Goal: Use online tool/utility: Utilize a website feature to perform a specific function

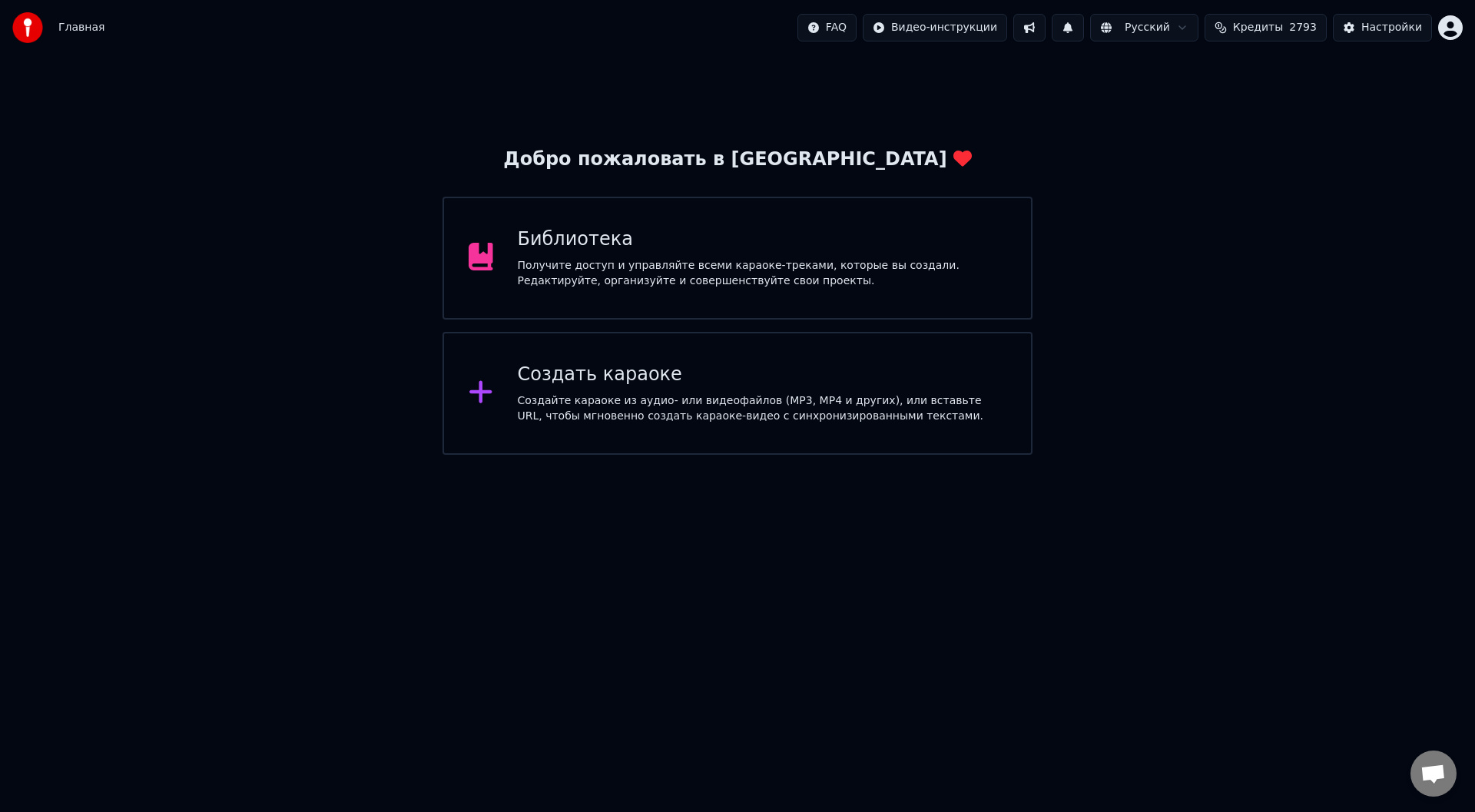
click at [560, 384] on div "Создать караоке" at bounding box center [762, 374] width 489 height 24
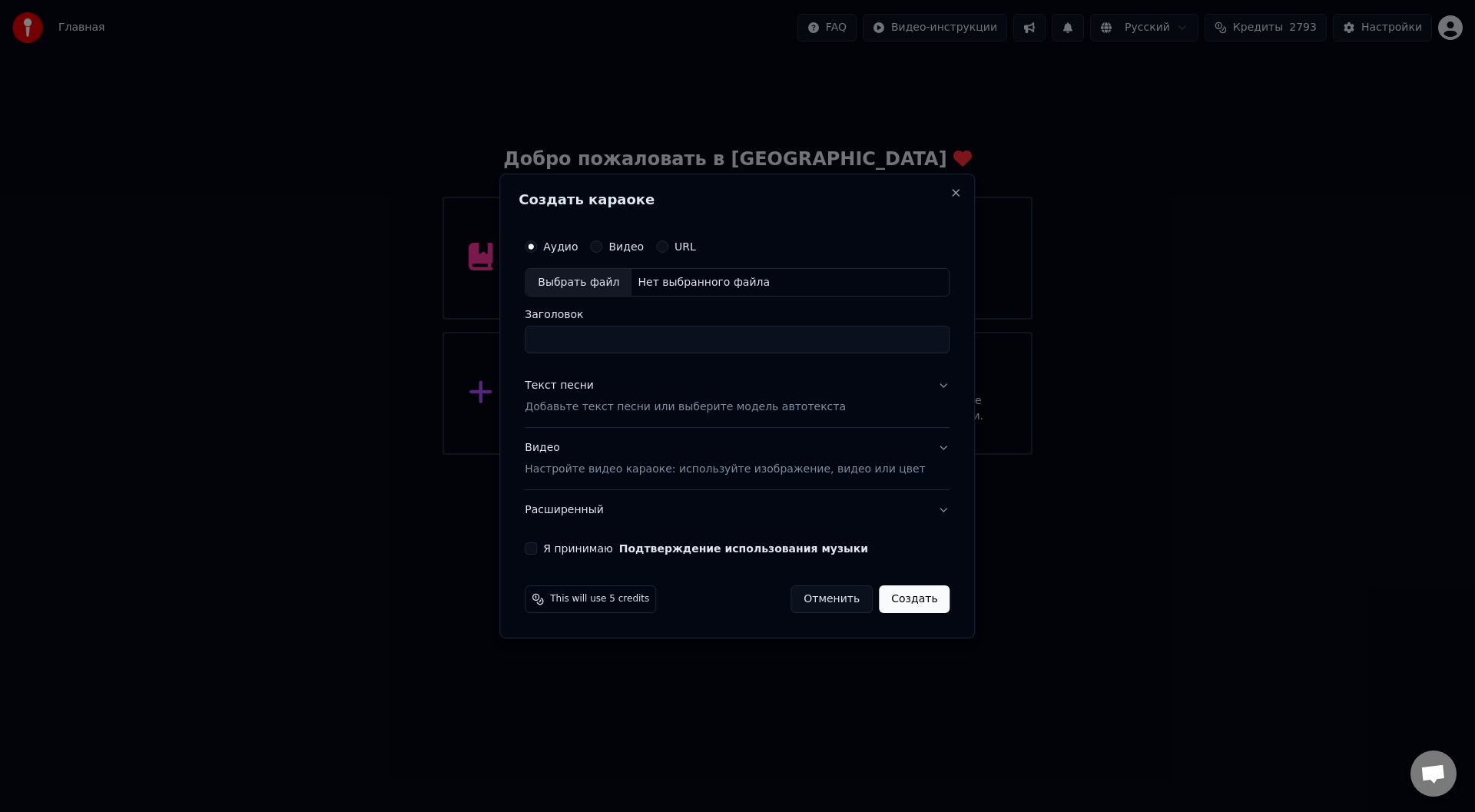
click at [604, 282] on div "Выбрать файл" at bounding box center [578, 283] width 106 height 28
type input "**********"
click at [921, 385] on button "Текст песни Добавьте текст песни или выберите модель автотекста" at bounding box center [737, 397] width 425 height 61
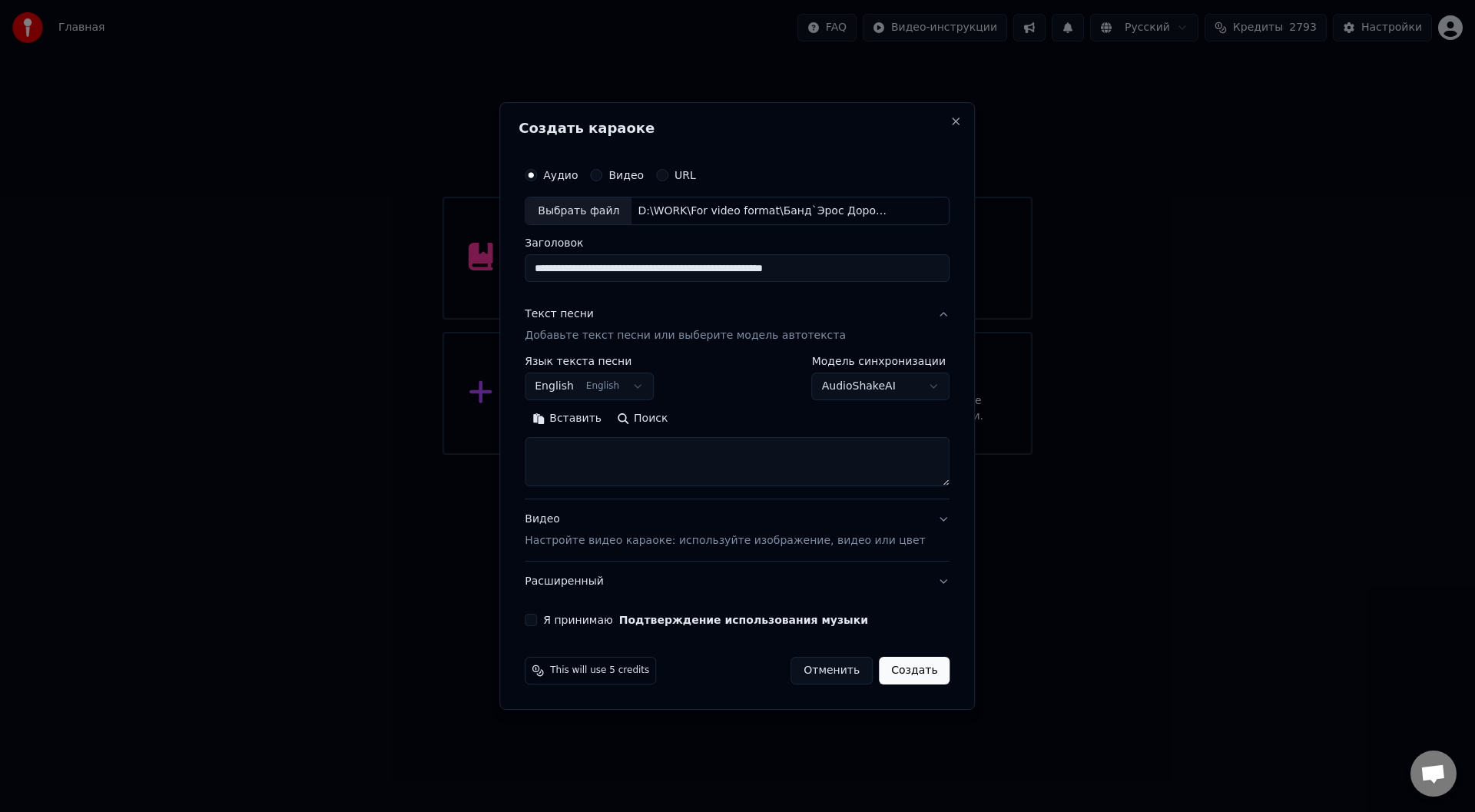
click at [588, 416] on button "Вставить" at bounding box center [567, 419] width 84 height 24
click at [734, 417] on button "Развернуть" at bounding box center [725, 419] width 97 height 24
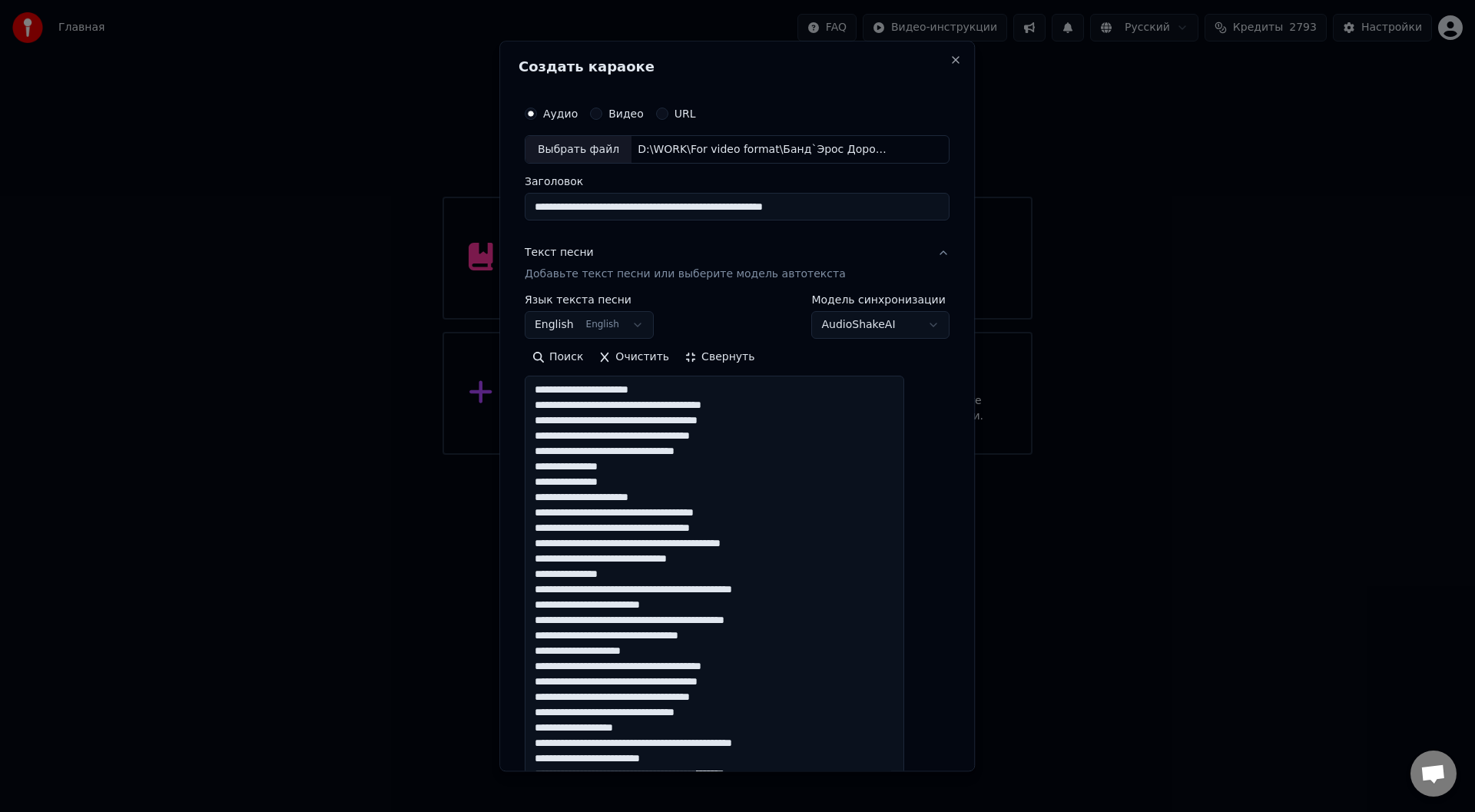
drag, startPoint x: 687, startPoint y: 392, endPoint x: 531, endPoint y: 382, distance: 156.3
click at [531, 382] on div "**********" at bounding box center [737, 406] width 476 height 730
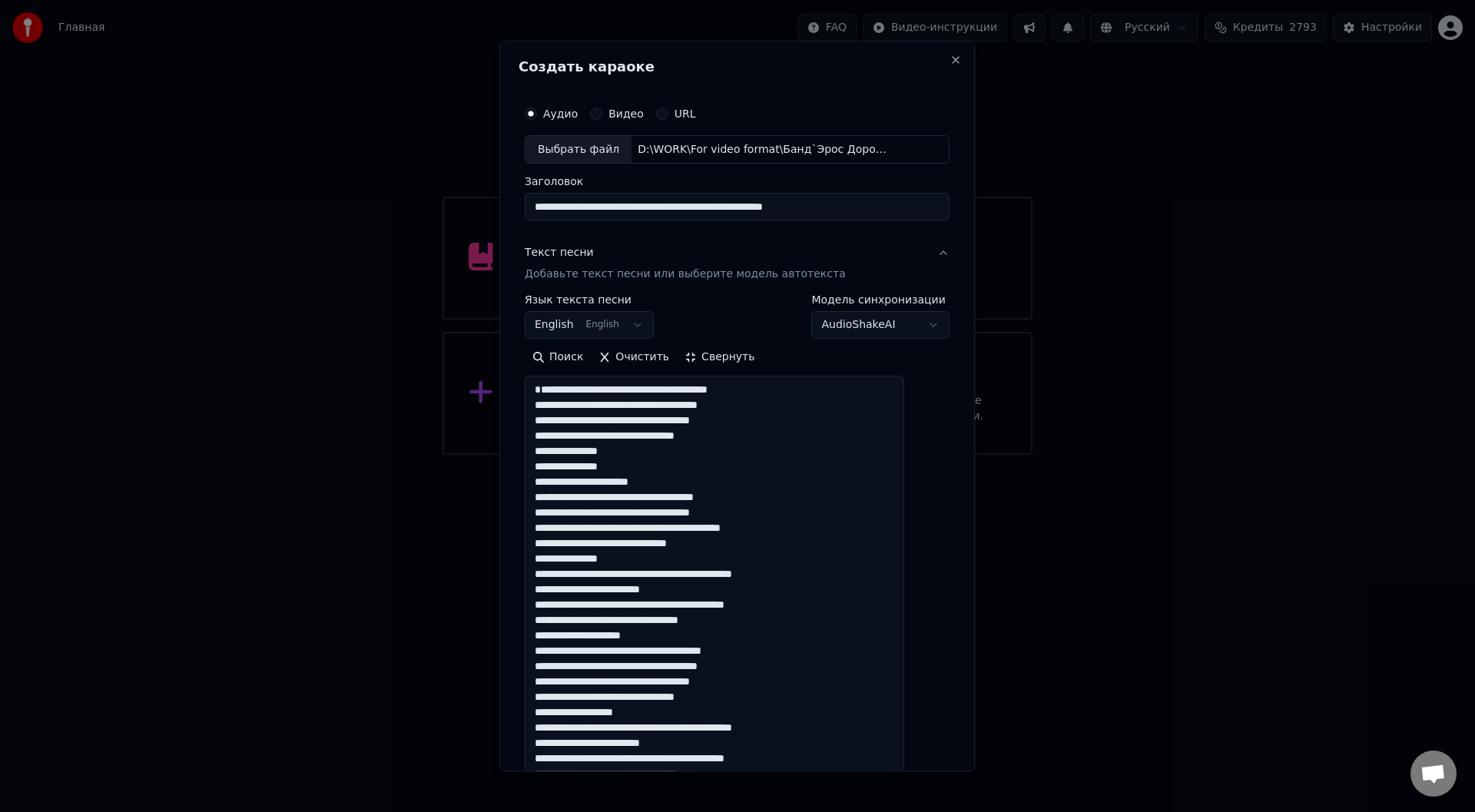
click at [552, 407] on textarea at bounding box center [715, 720] width 380 height 687
drag, startPoint x: 685, startPoint y: 482, endPoint x: 549, endPoint y: 481, distance: 136.0
click at [549, 481] on textarea at bounding box center [715, 720] width 380 height 687
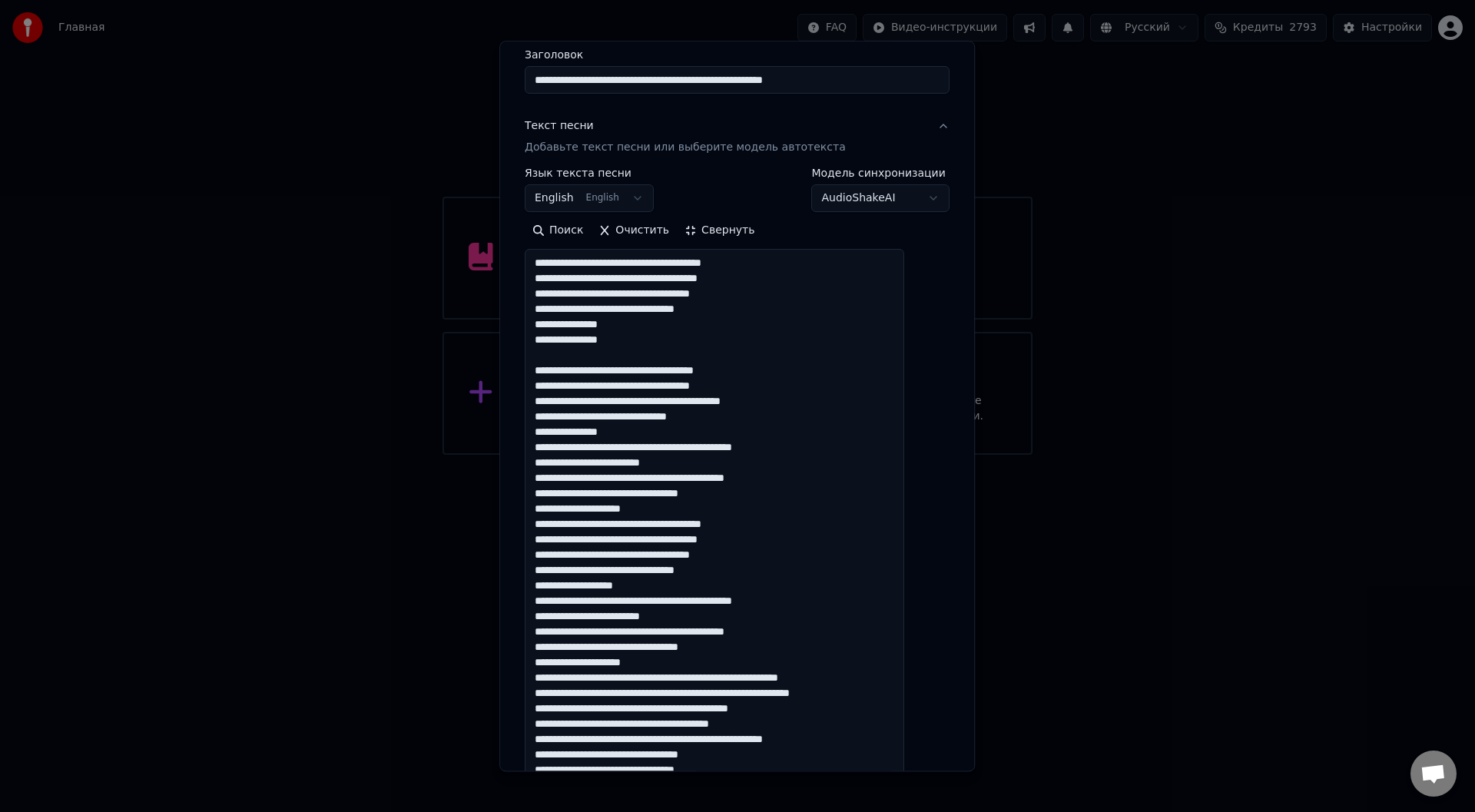
scroll to position [153, 0]
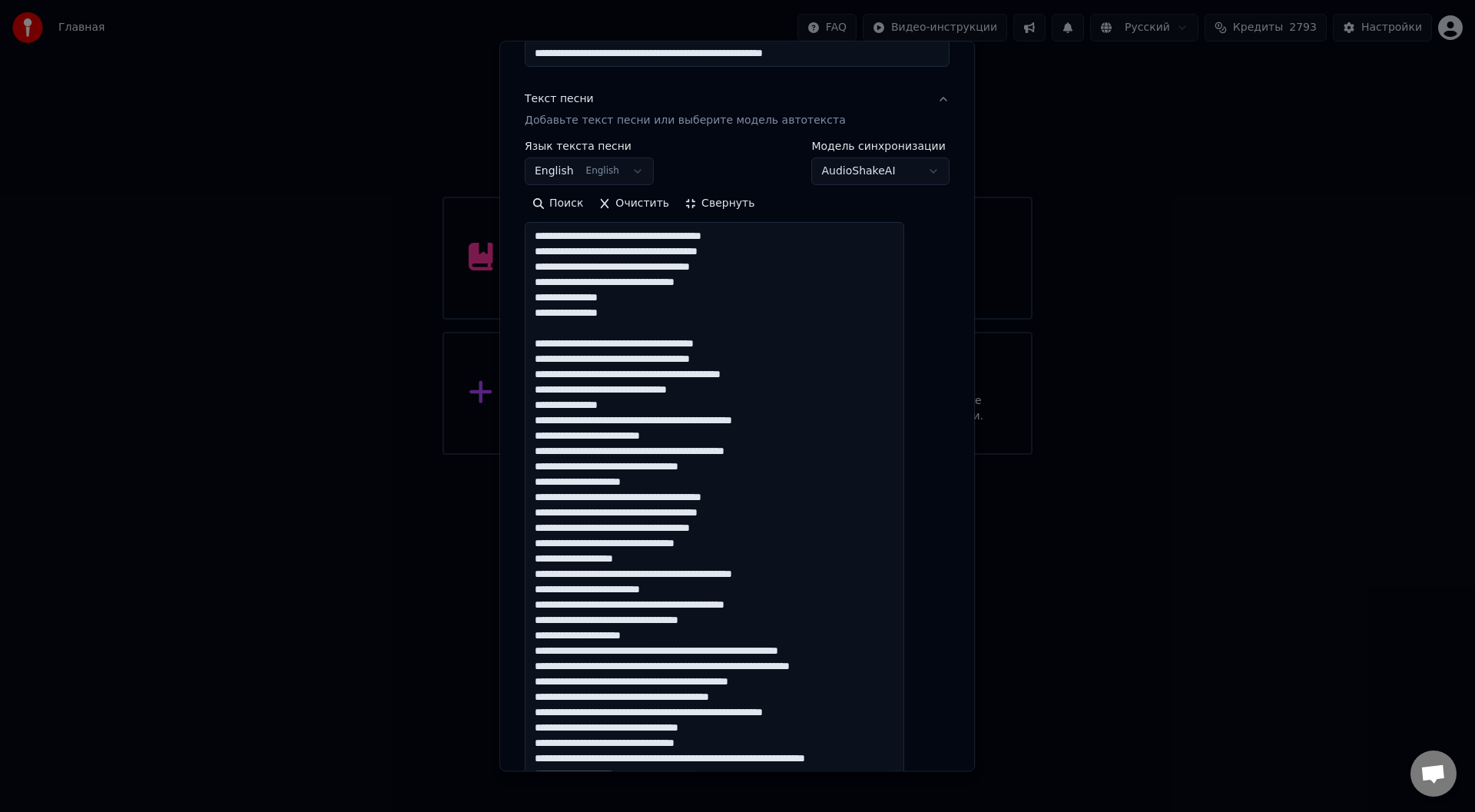
drag, startPoint x: 801, startPoint y: 454, endPoint x: 733, endPoint y: 450, distance: 68.1
click at [733, 450] on textarea at bounding box center [715, 566] width 380 height 687
click at [812, 455] on textarea at bounding box center [715, 566] width 380 height 687
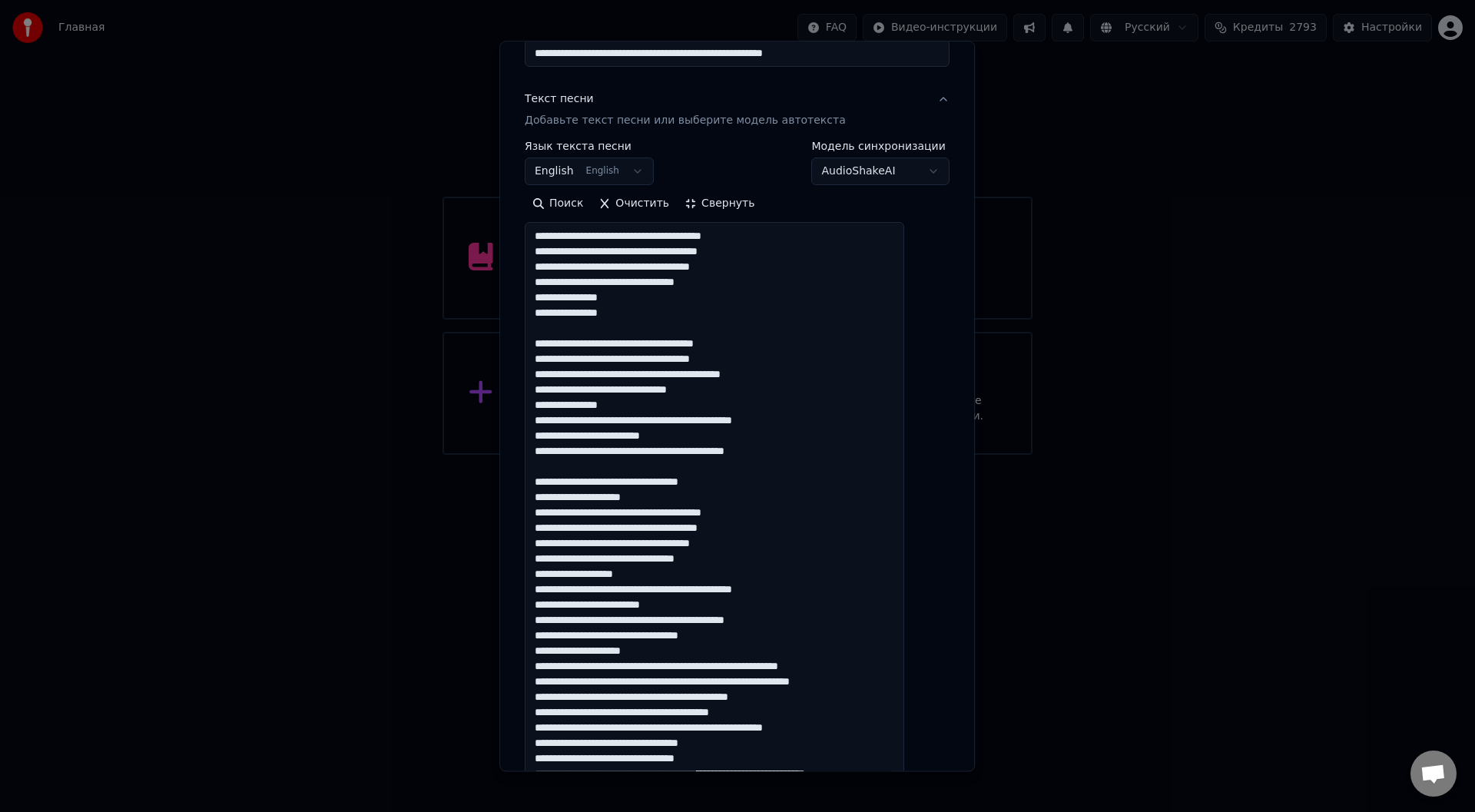
paste textarea "**********"
click at [679, 546] on textarea at bounding box center [715, 566] width 380 height 687
click at [796, 550] on textarea at bounding box center [715, 566] width 380 height 687
drag, startPoint x: 668, startPoint y: 577, endPoint x: 645, endPoint y: 576, distance: 23.0
click at [645, 576] on textarea at bounding box center [715, 566] width 380 height 687
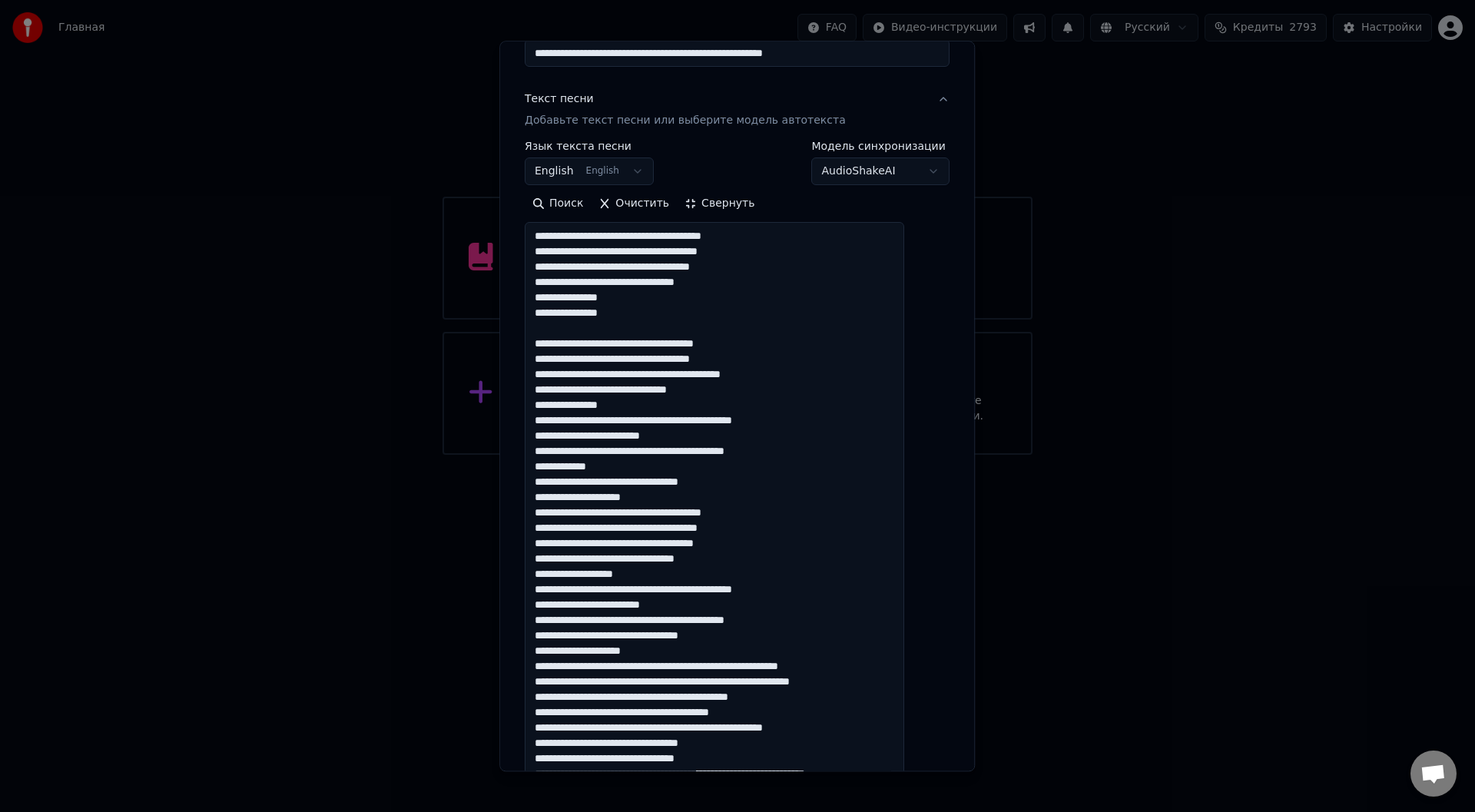
click at [650, 577] on textarea at bounding box center [715, 566] width 380 height 687
click at [662, 579] on textarea at bounding box center [715, 566] width 380 height 687
click at [689, 574] on textarea at bounding box center [715, 566] width 380 height 687
drag, startPoint x: 677, startPoint y: 575, endPoint x: 644, endPoint y: 575, distance: 33.0
click at [644, 575] on textarea at bounding box center [715, 566] width 380 height 687
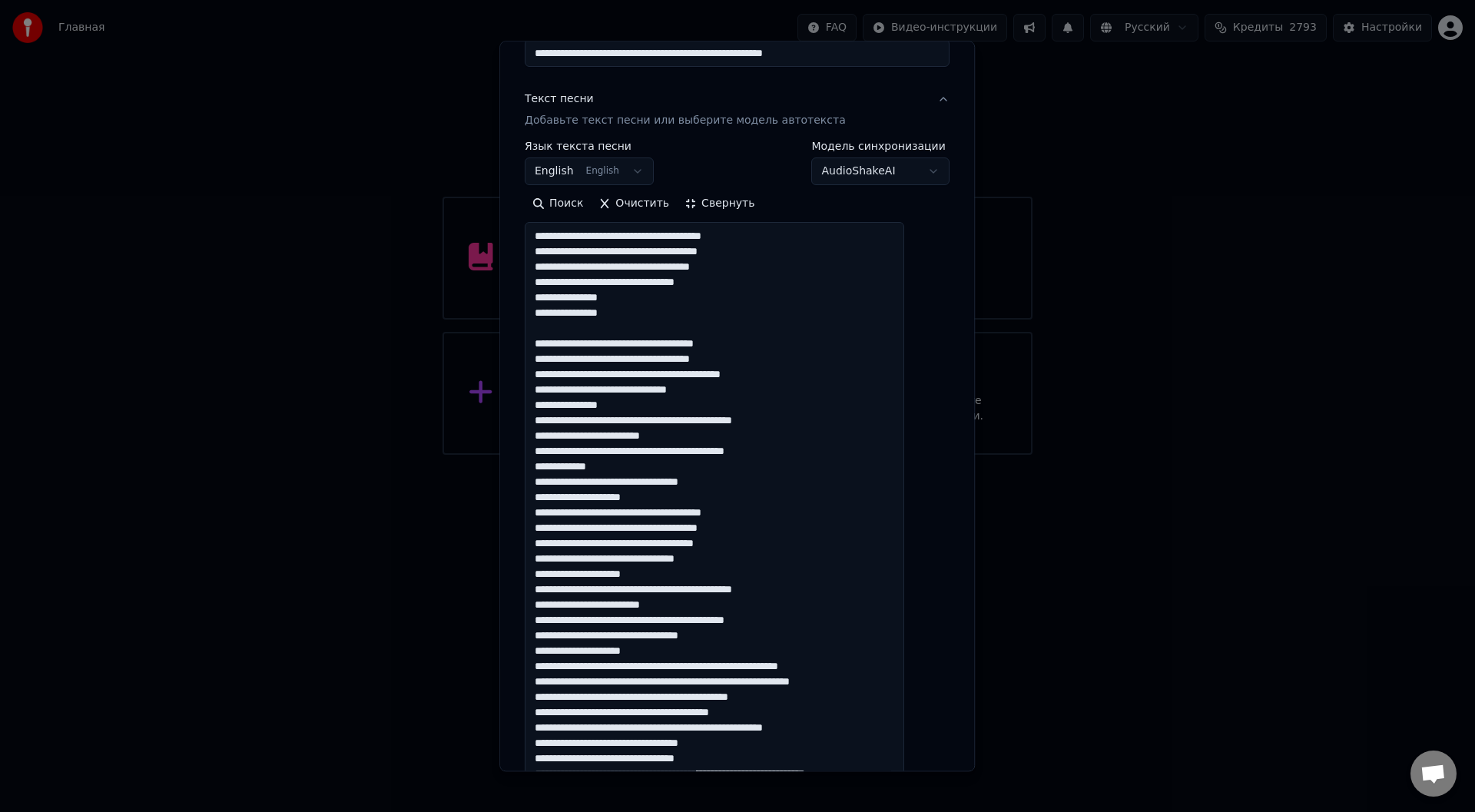
click at [703, 574] on textarea at bounding box center [715, 566] width 380 height 687
drag, startPoint x: 672, startPoint y: 575, endPoint x: 686, endPoint y: 575, distance: 14.0
click at [672, 574] on textarea at bounding box center [715, 566] width 380 height 687
click at [688, 576] on textarea at bounding box center [715, 566] width 380 height 687
paste textarea "*****"
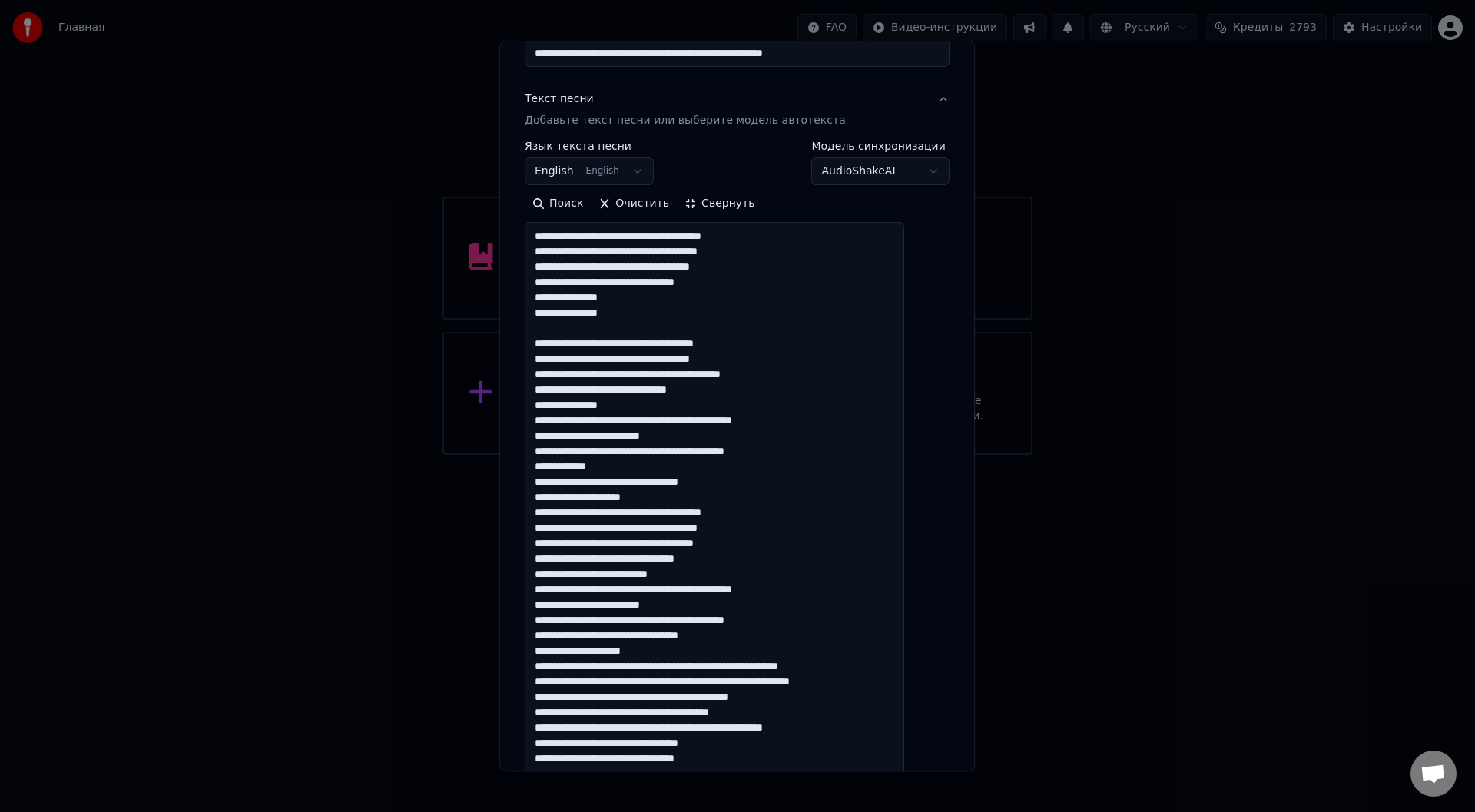
drag, startPoint x: 674, startPoint y: 576, endPoint x: 734, endPoint y: 577, distance: 60.0
click at [674, 577] on textarea at bounding box center [715, 566] width 380 height 687
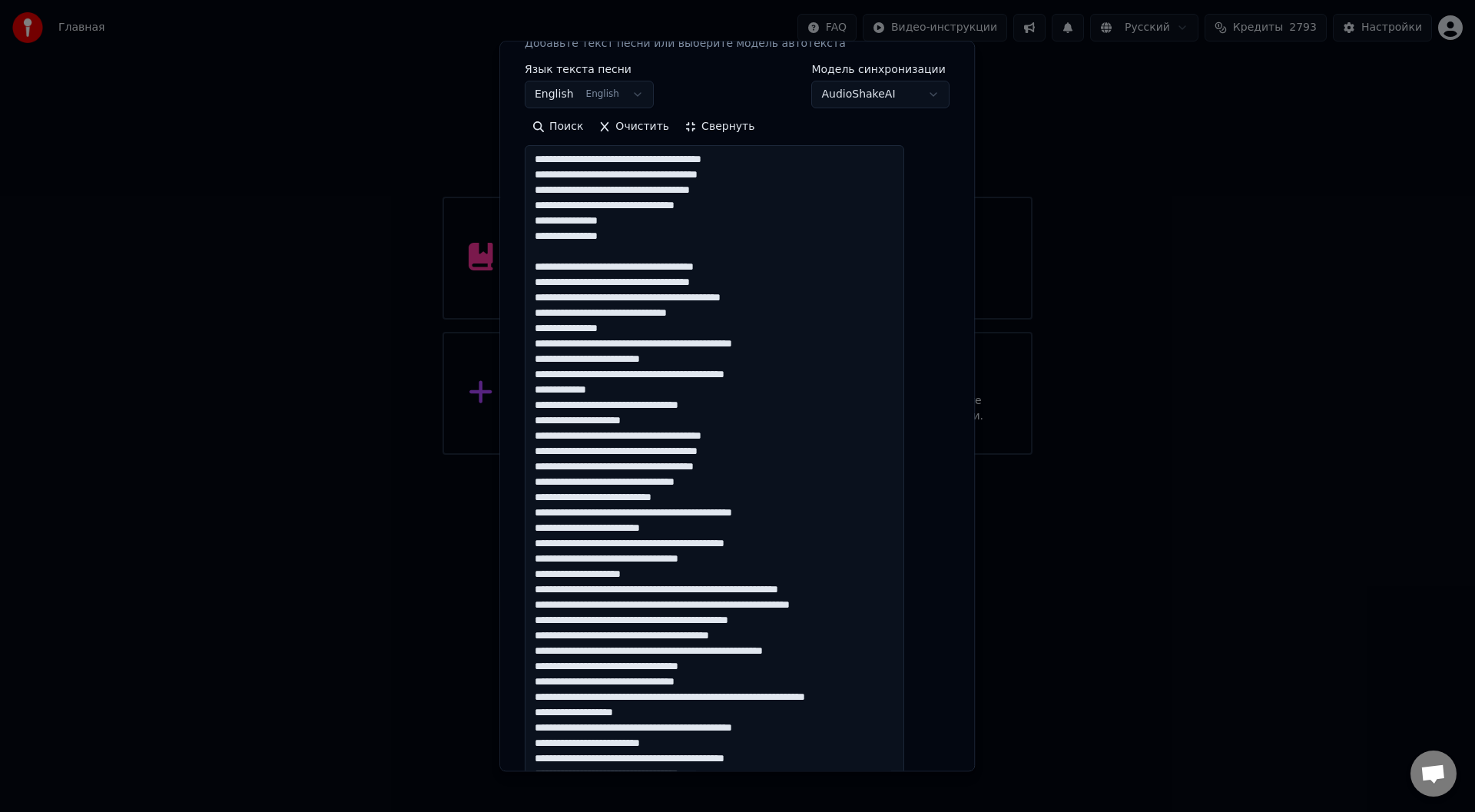
scroll to position [307, 0]
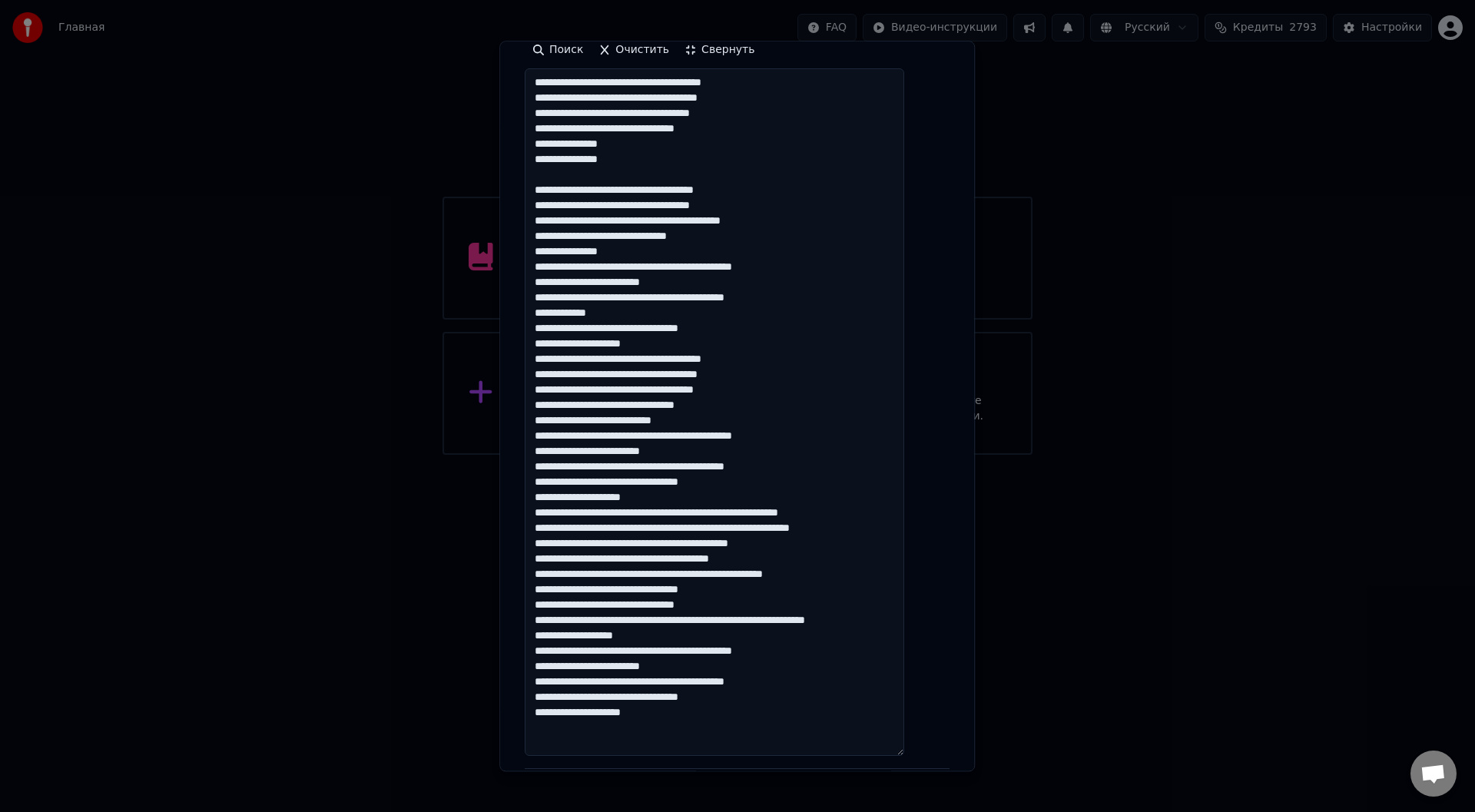
drag, startPoint x: 796, startPoint y: 466, endPoint x: 733, endPoint y: 466, distance: 63.0
click at [733, 466] on textarea at bounding box center [715, 413] width 380 height 687
click at [802, 468] on textarea at bounding box center [715, 413] width 380 height 687
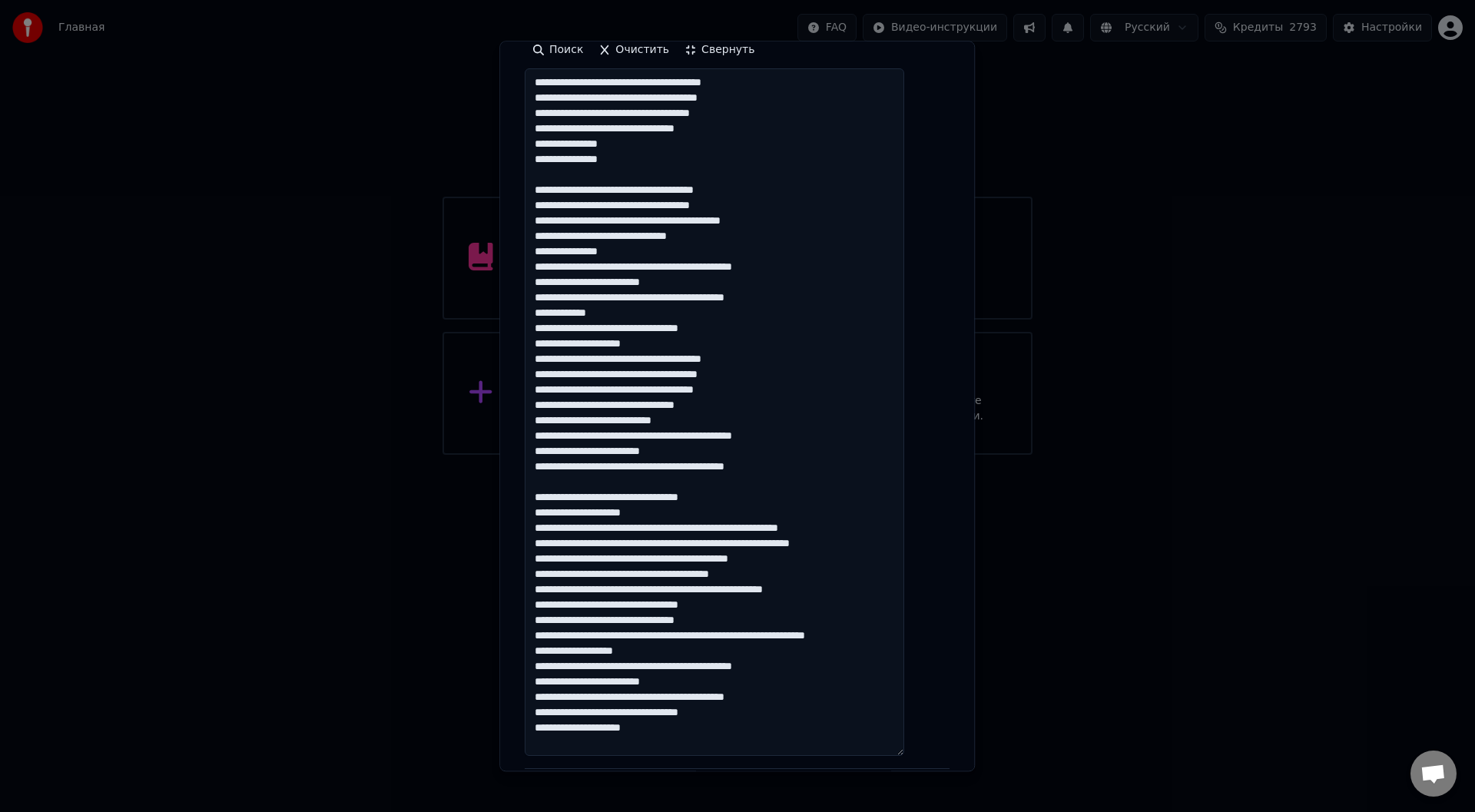
paste textarea "**********"
drag, startPoint x: 645, startPoint y: 420, endPoint x: 714, endPoint y: 420, distance: 69.0
click at [714, 420] on textarea at bounding box center [715, 413] width 380 height 687
drag, startPoint x: 675, startPoint y: 678, endPoint x: 644, endPoint y: 682, distance: 31.3
click at [644, 682] on textarea at bounding box center [715, 413] width 380 height 687
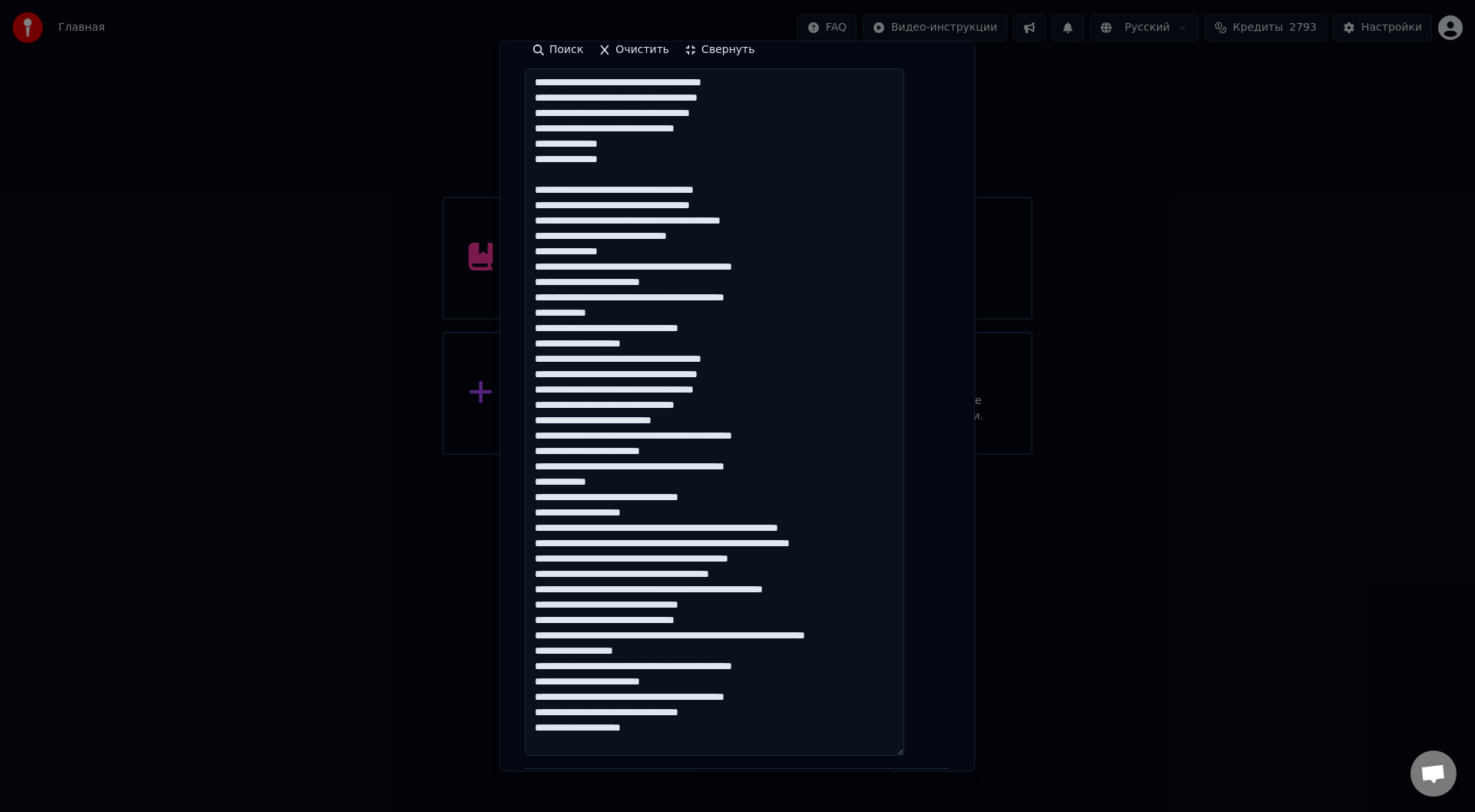
paste textarea "**********"
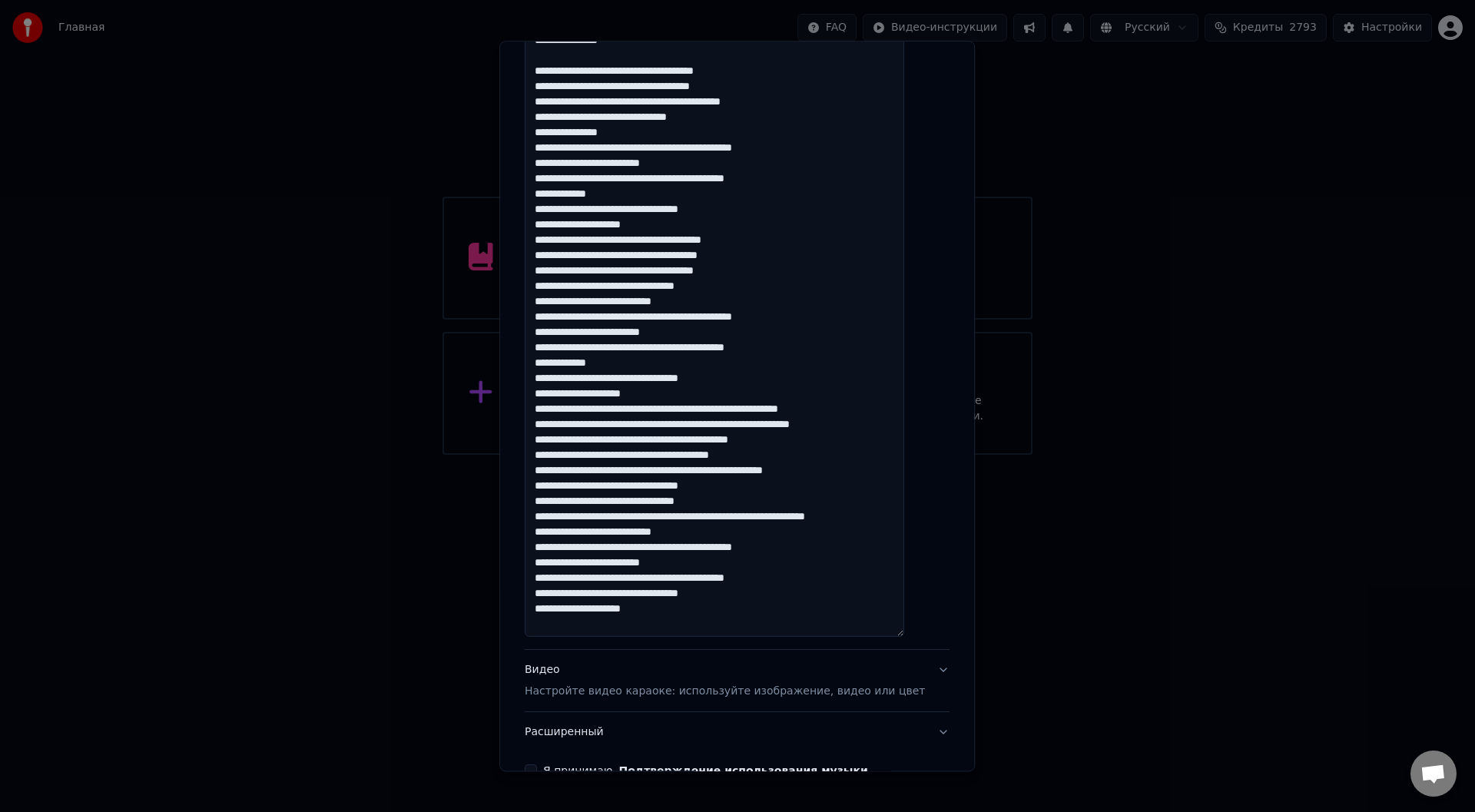
scroll to position [460, 0]
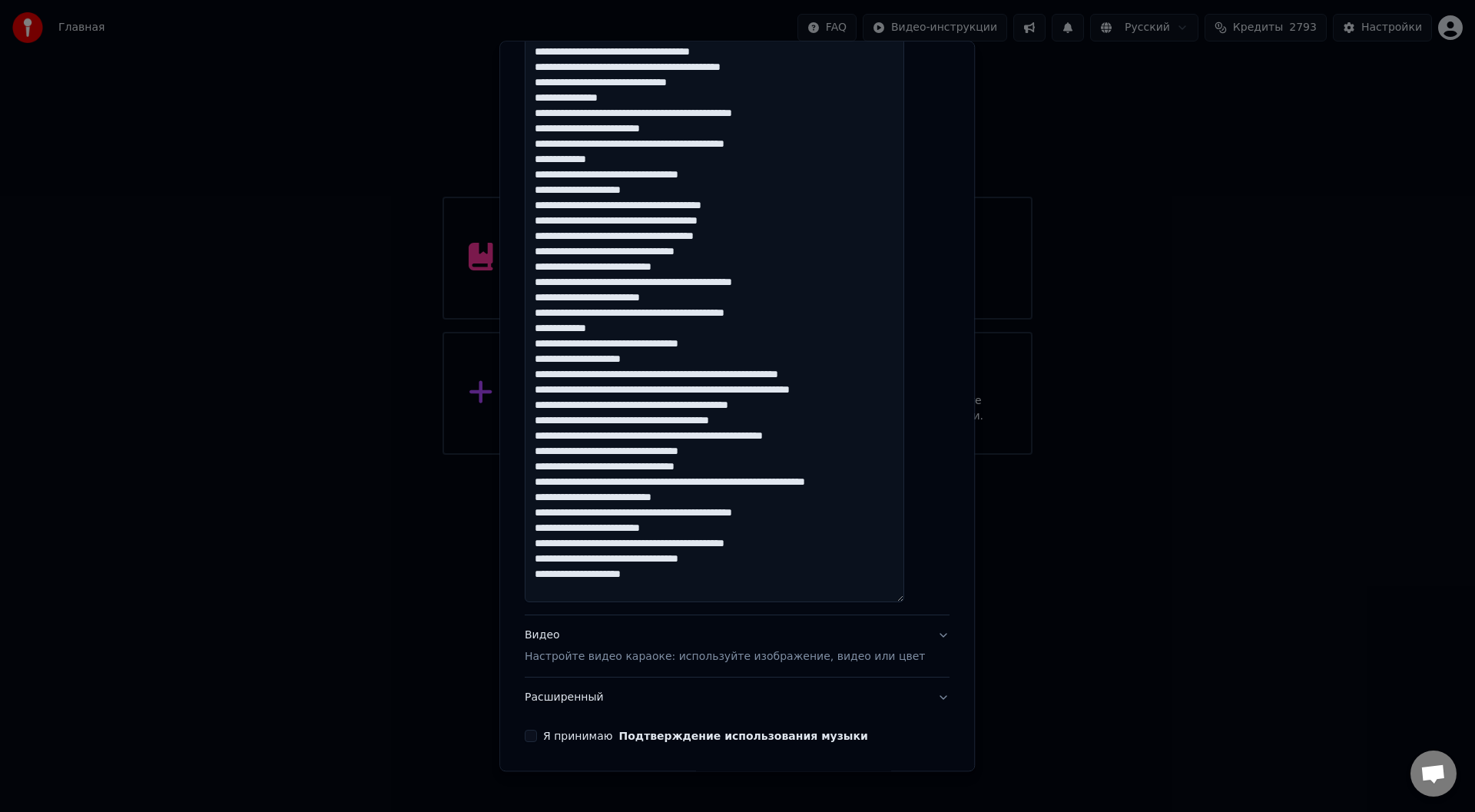
drag, startPoint x: 733, startPoint y: 557, endPoint x: 801, endPoint y: 559, distance: 68.0
click at [801, 559] on textarea at bounding box center [715, 259] width 380 height 687
click at [808, 559] on textarea at bounding box center [715, 259] width 380 height 687
drag, startPoint x: 549, startPoint y: 525, endPoint x: 742, endPoint y: 558, distance: 195.8
click at [742, 558] on textarea at bounding box center [715, 259] width 380 height 687
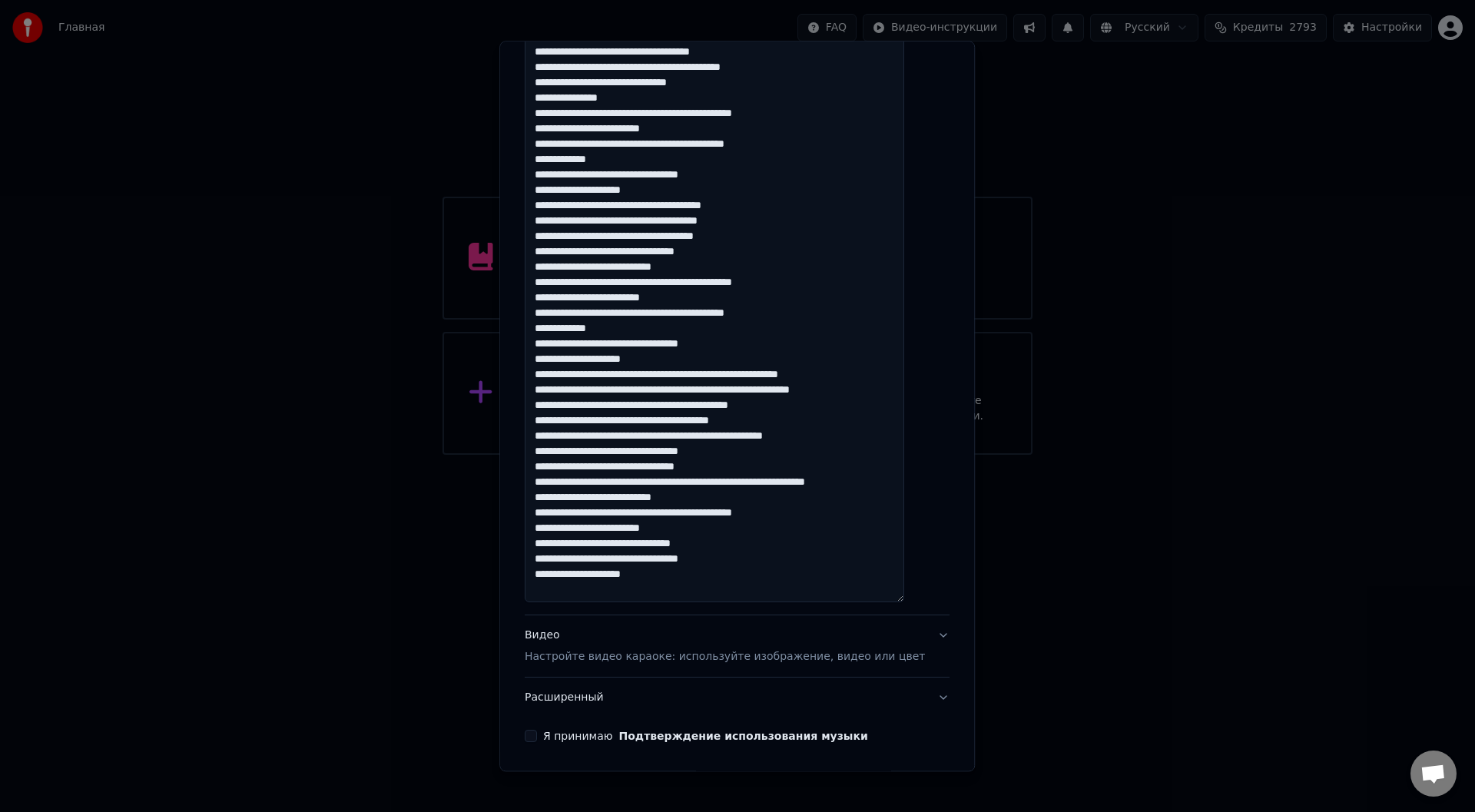
click at [742, 556] on textarea at bounding box center [715, 259] width 380 height 687
click at [730, 558] on textarea at bounding box center [715, 259] width 380 height 687
paste textarea "**********"
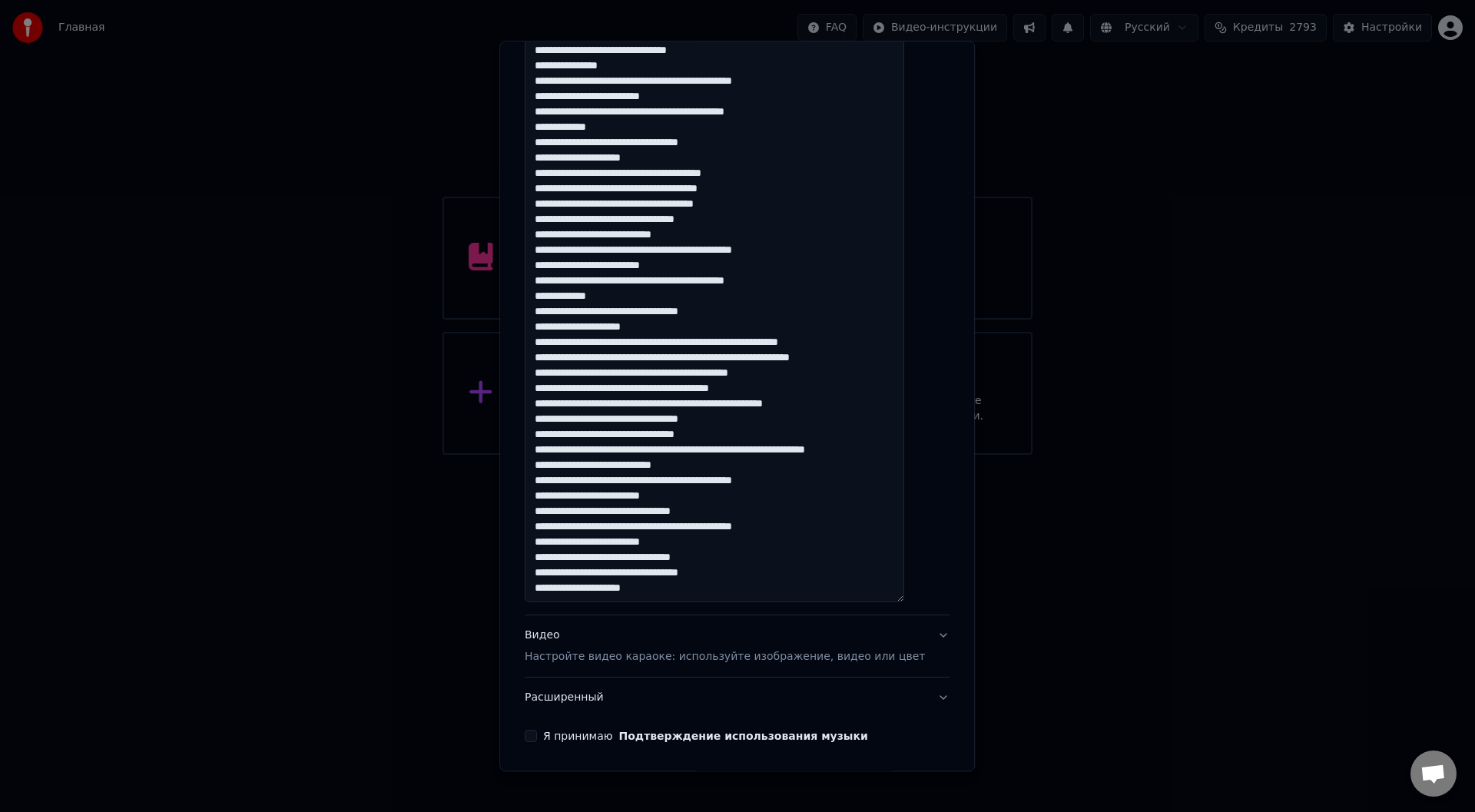
scroll to position [63, 0]
click at [768, 484] on textarea at bounding box center [715, 259] width 380 height 687
click at [777, 482] on textarea at bounding box center [715, 259] width 380 height 687
click at [769, 528] on textarea at bounding box center [715, 259] width 380 height 687
click at [775, 528] on textarea at bounding box center [715, 259] width 380 height 687
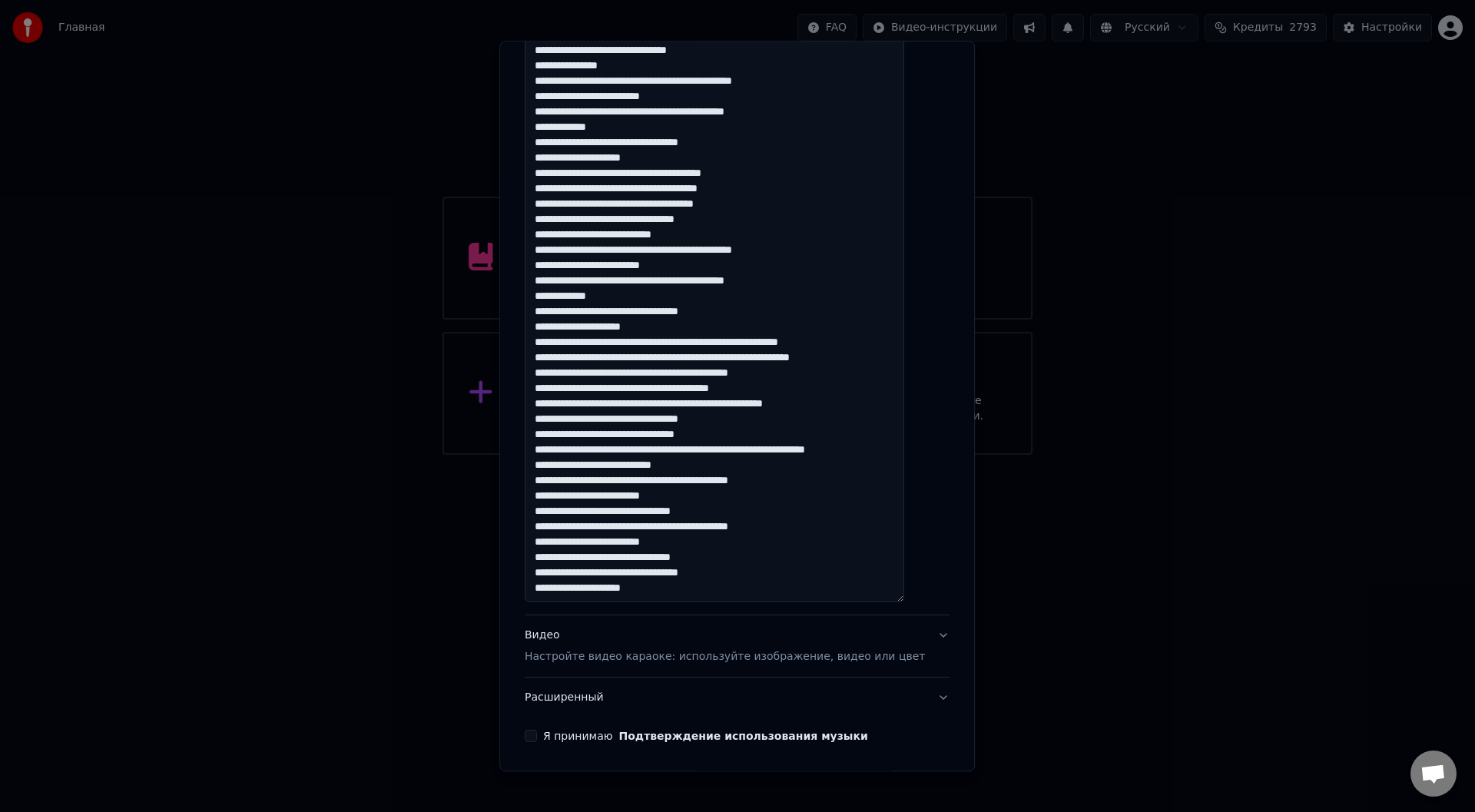
drag, startPoint x: 754, startPoint y: 482, endPoint x: 782, endPoint y: 484, distance: 28.1
click at [782, 484] on textarea at bounding box center [715, 259] width 380 height 687
drag, startPoint x: 658, startPoint y: 558, endPoint x: 733, endPoint y: 562, distance: 75.1
click at [733, 562] on textarea at bounding box center [715, 259] width 380 height 687
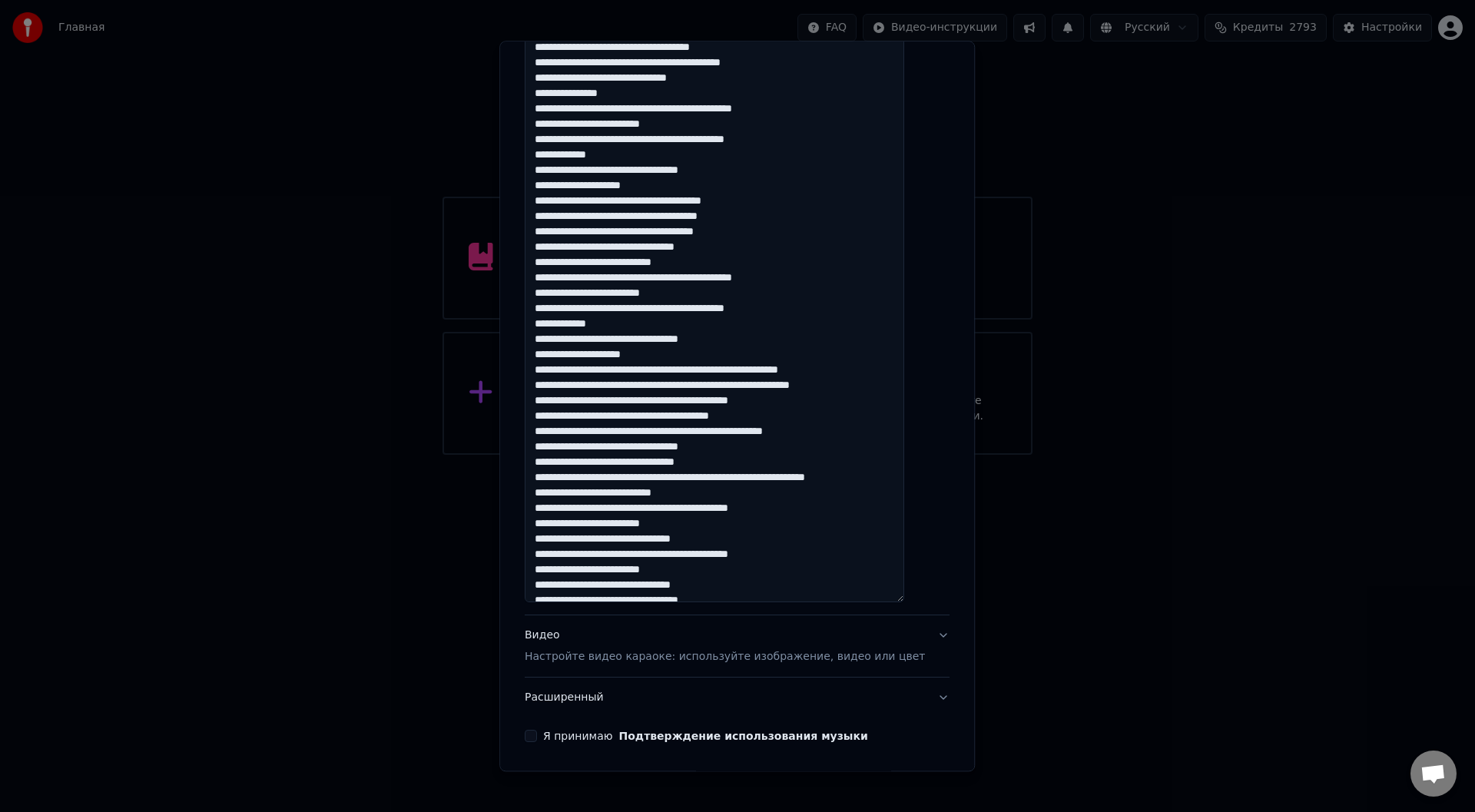
scroll to position [0, 0]
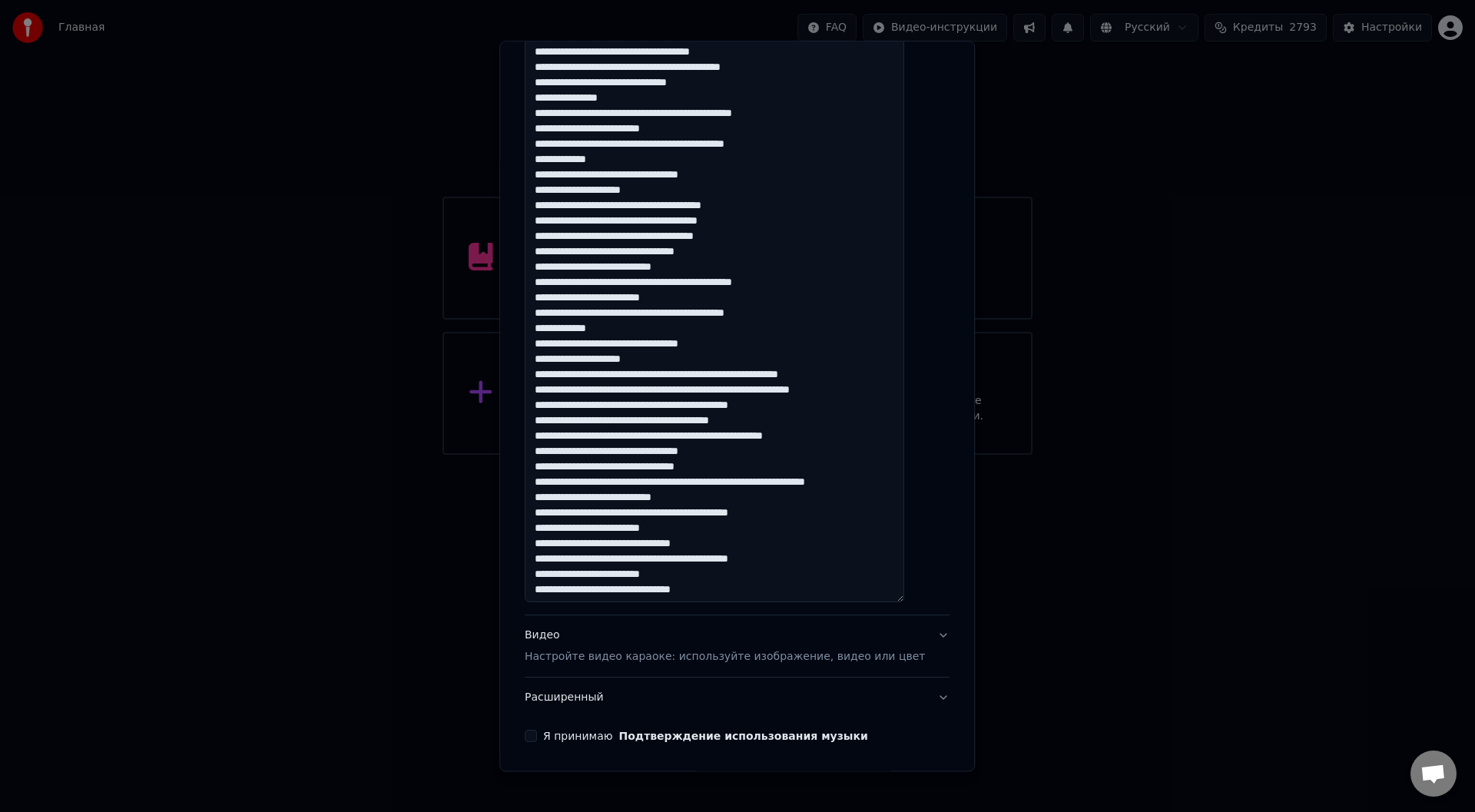
drag, startPoint x: 551, startPoint y: 145, endPoint x: 834, endPoint y: 196, distance: 287.6
click at [680, 188] on textarea at bounding box center [715, 259] width 380 height 687
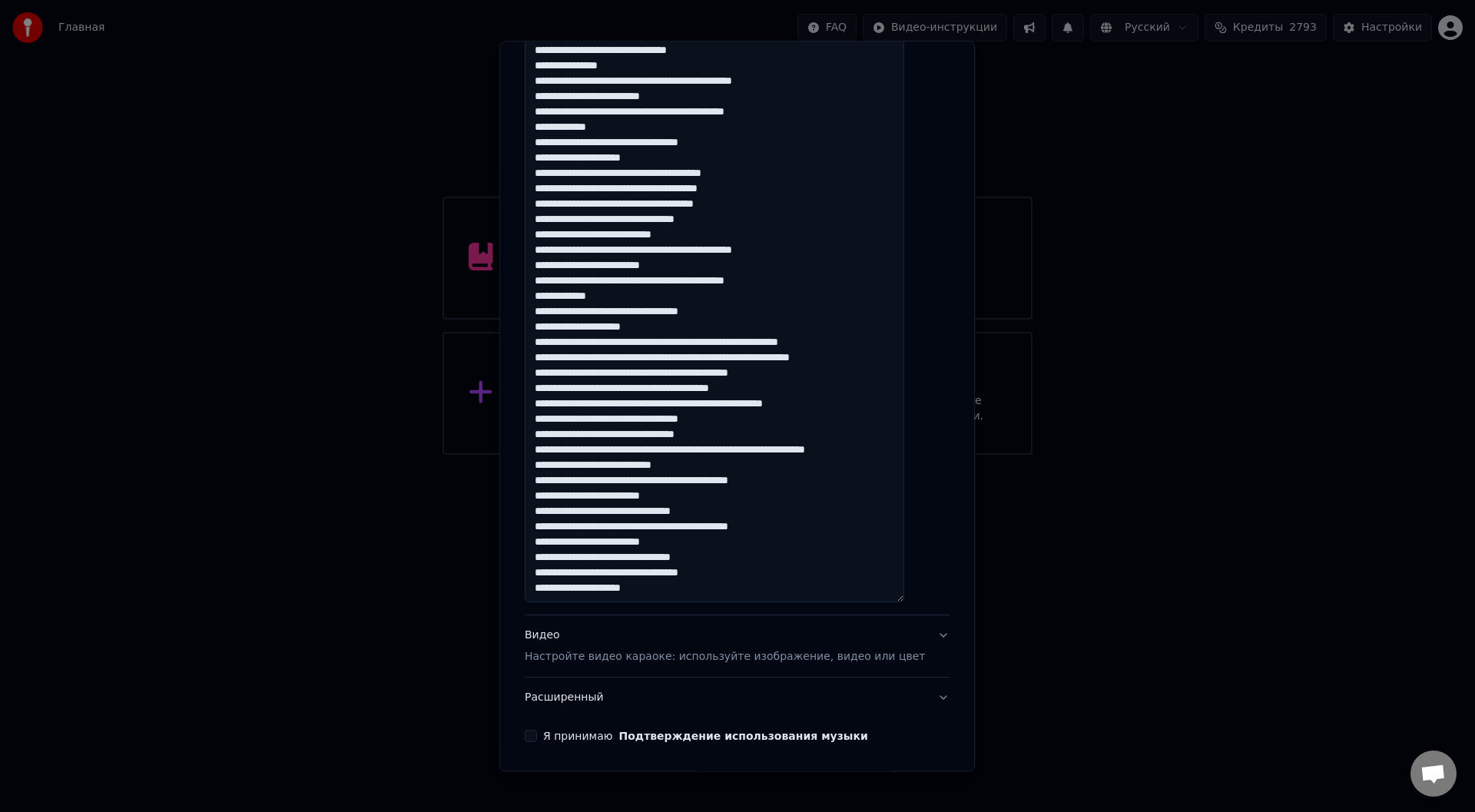
scroll to position [63, 0]
drag, startPoint x: 548, startPoint y: 556, endPoint x: 693, endPoint y: 594, distance: 149.9
click at [693, 594] on textarea at bounding box center [715, 259] width 380 height 687
paste textarea "**********"
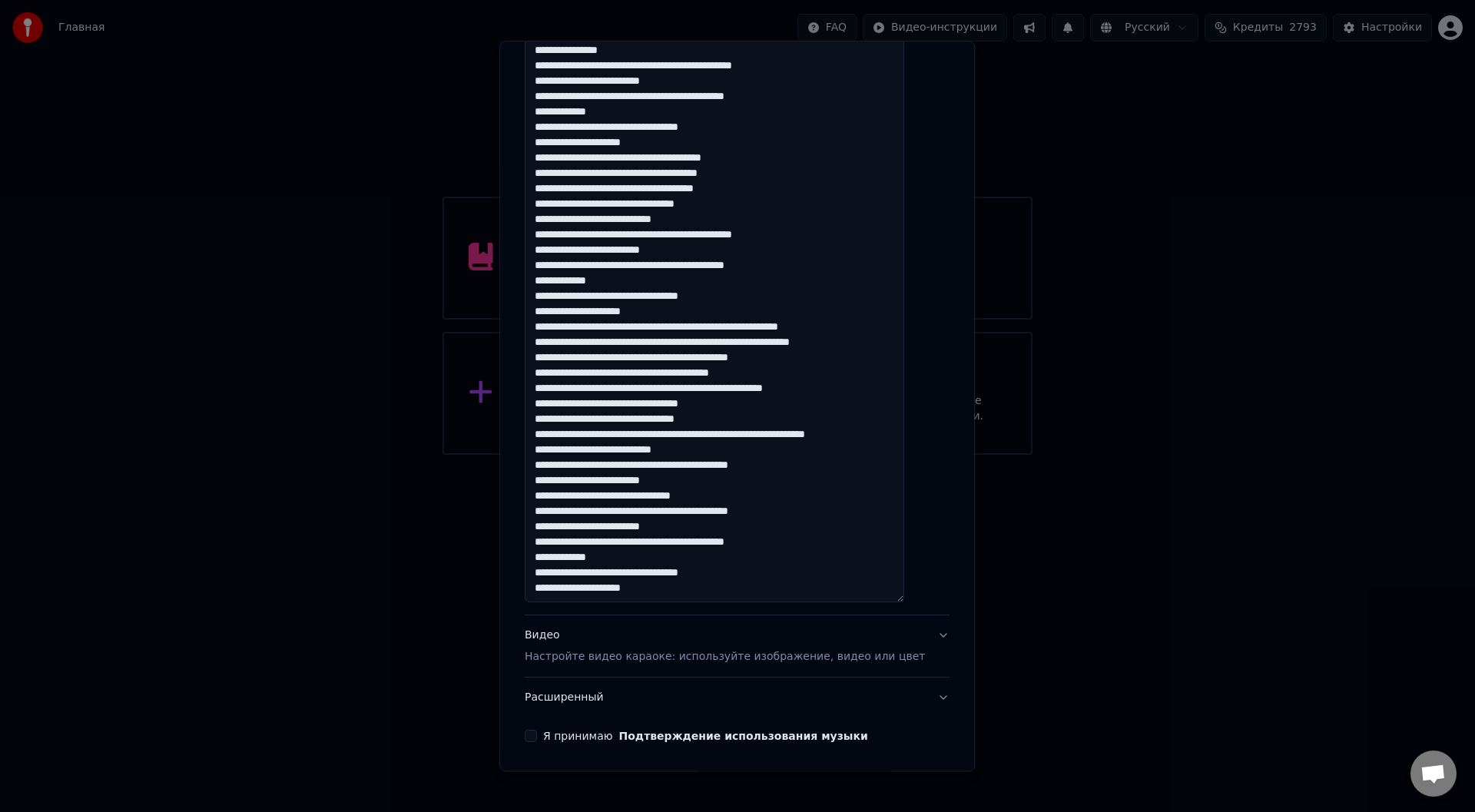
scroll to position [72, 0]
drag, startPoint x: 753, startPoint y: 519, endPoint x: 781, endPoint y: 520, distance: 28.0
click at [781, 520] on textarea at bounding box center [715, 259] width 380 height 687
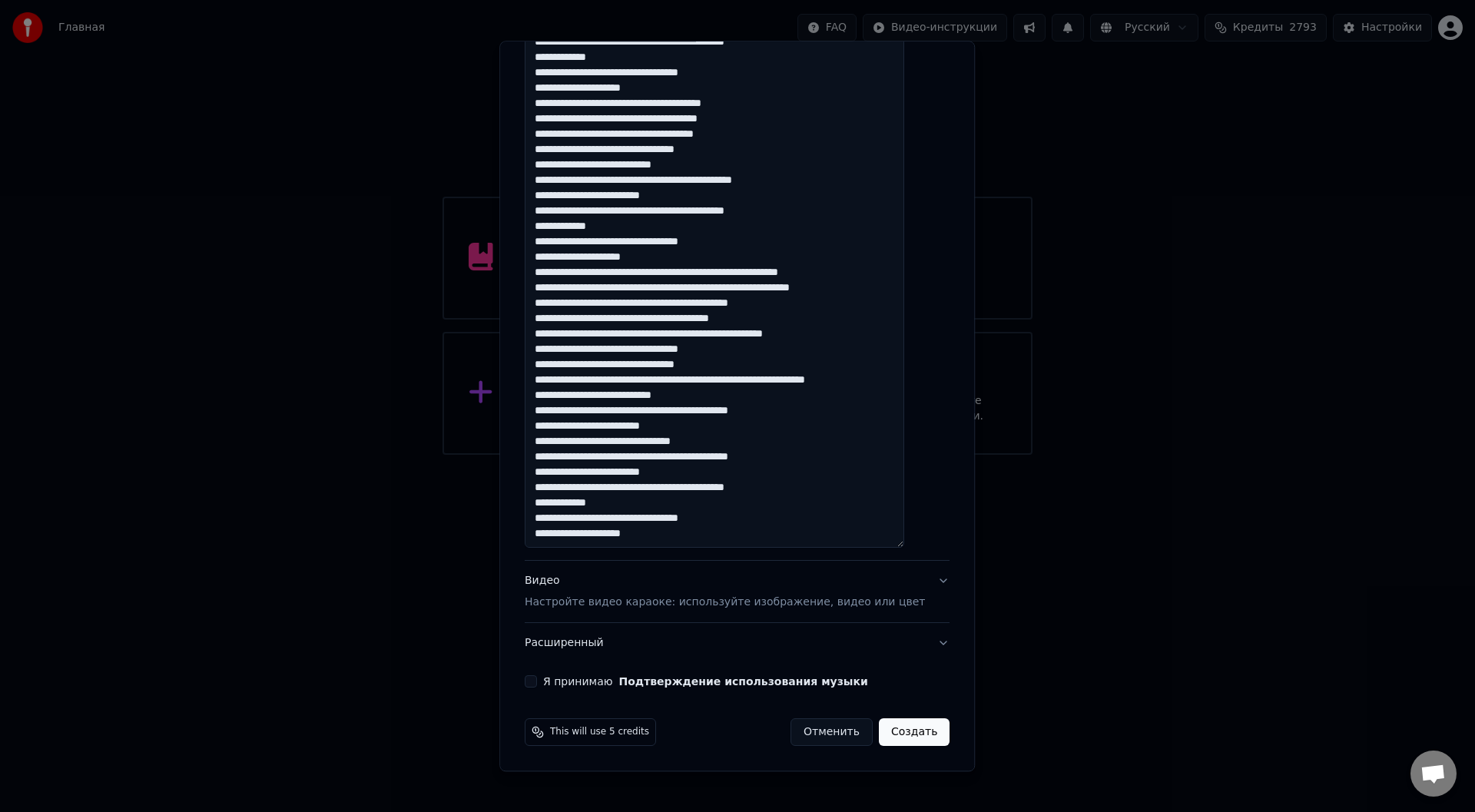
scroll to position [439, 0]
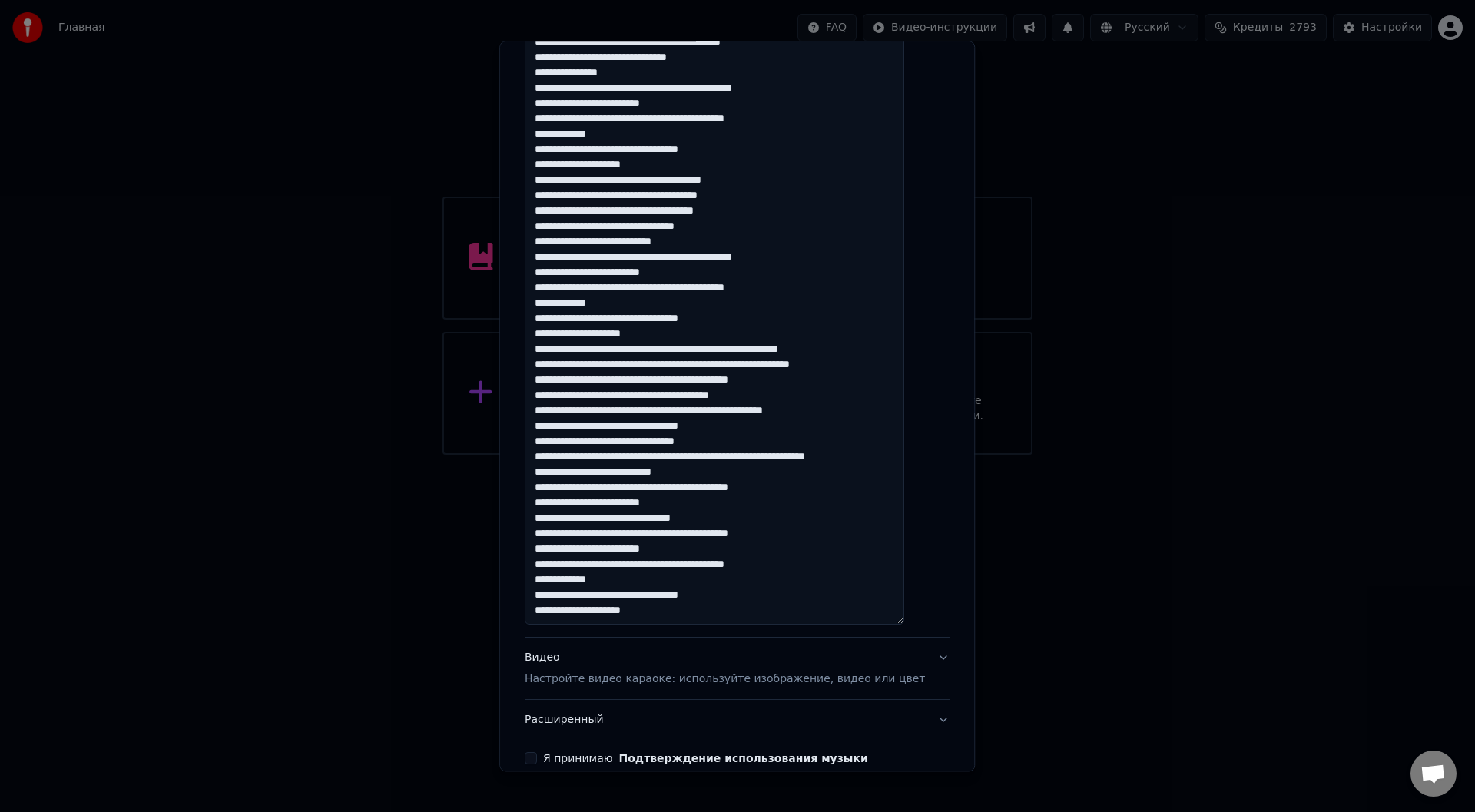
drag, startPoint x: 645, startPoint y: 472, endPoint x: 710, endPoint y: 473, distance: 65.0
click at [710, 473] on textarea at bounding box center [715, 282] width 380 height 687
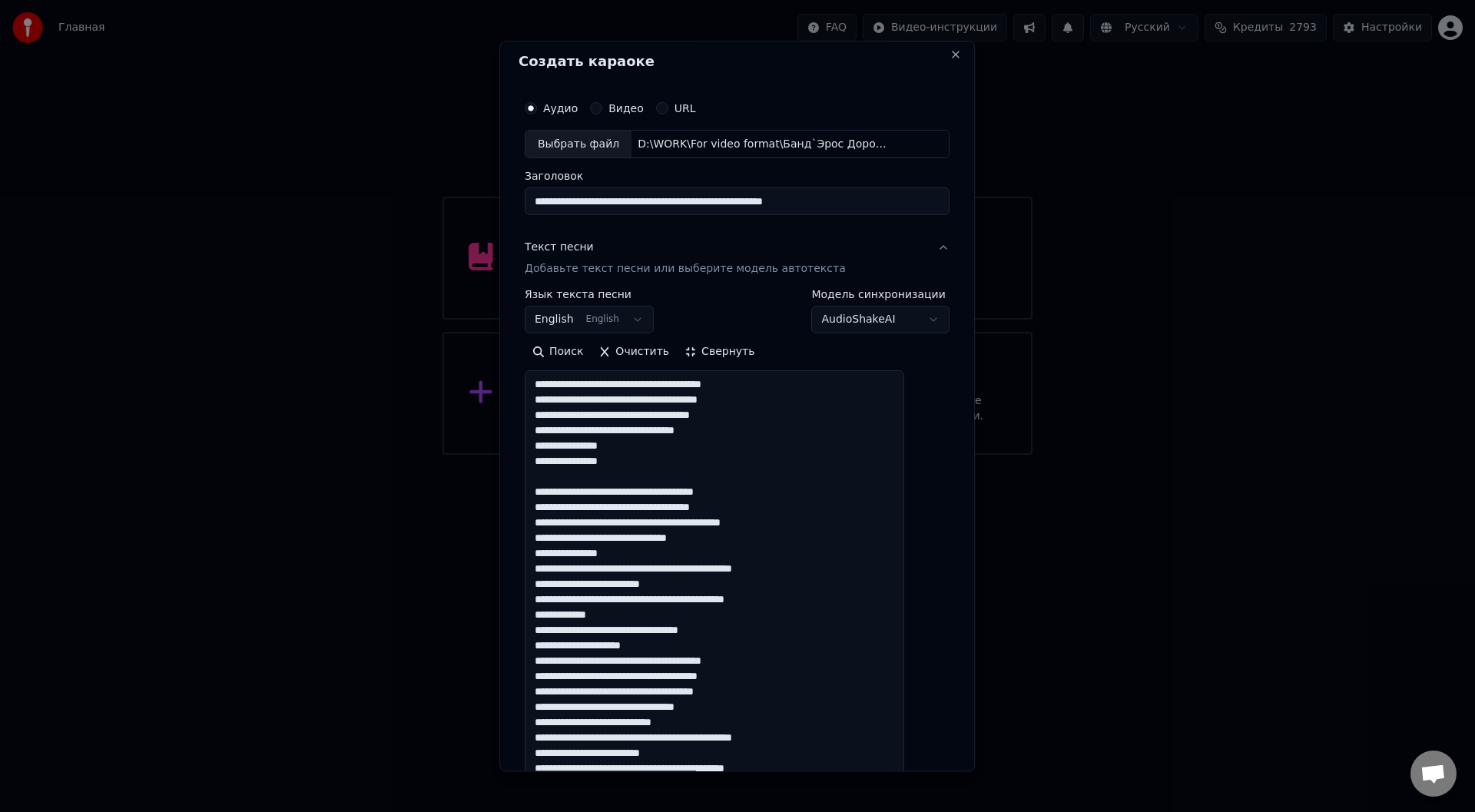
scroll to position [0, 0]
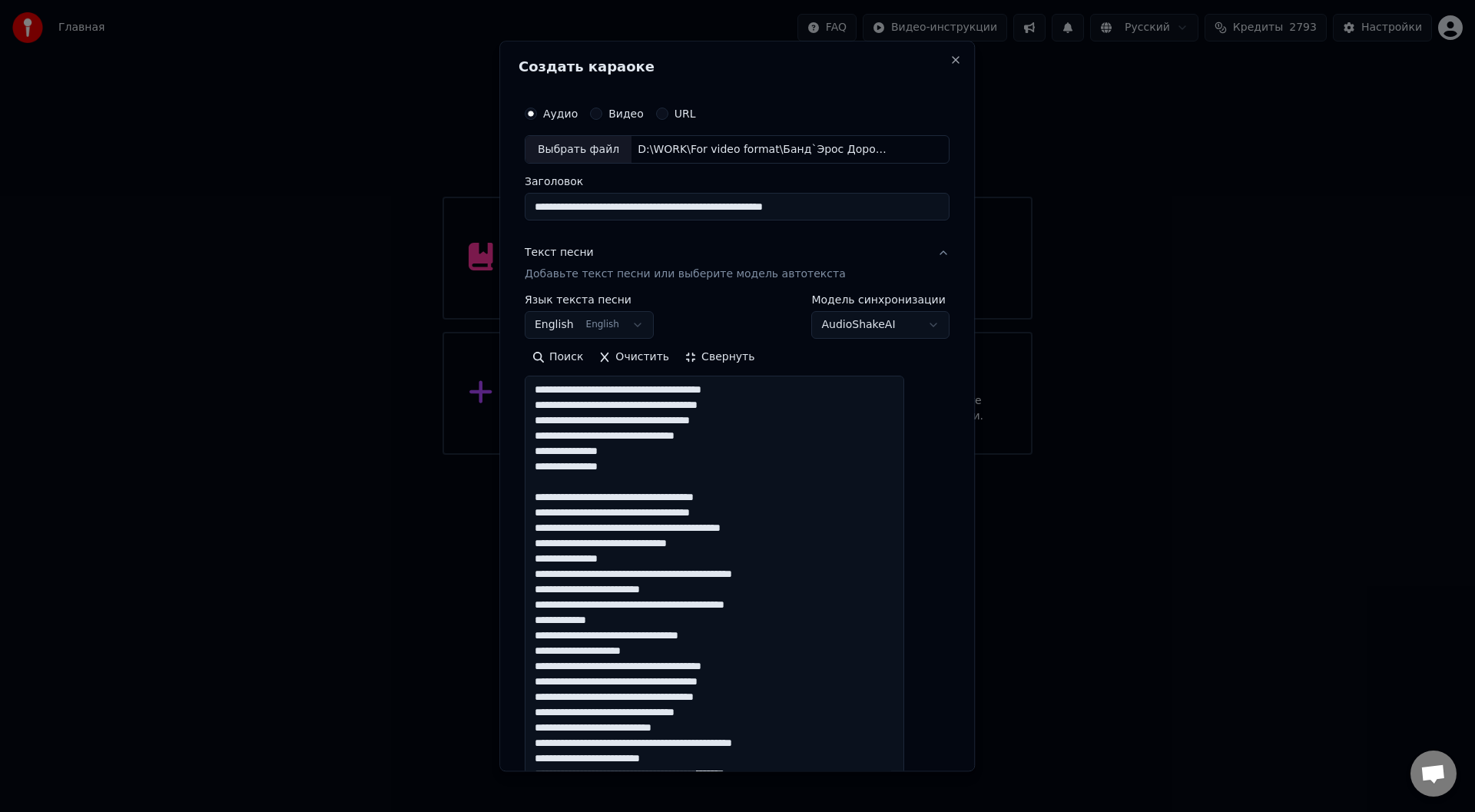
click at [663, 561] on textarea at bounding box center [715, 720] width 380 height 687
paste textarea "**********"
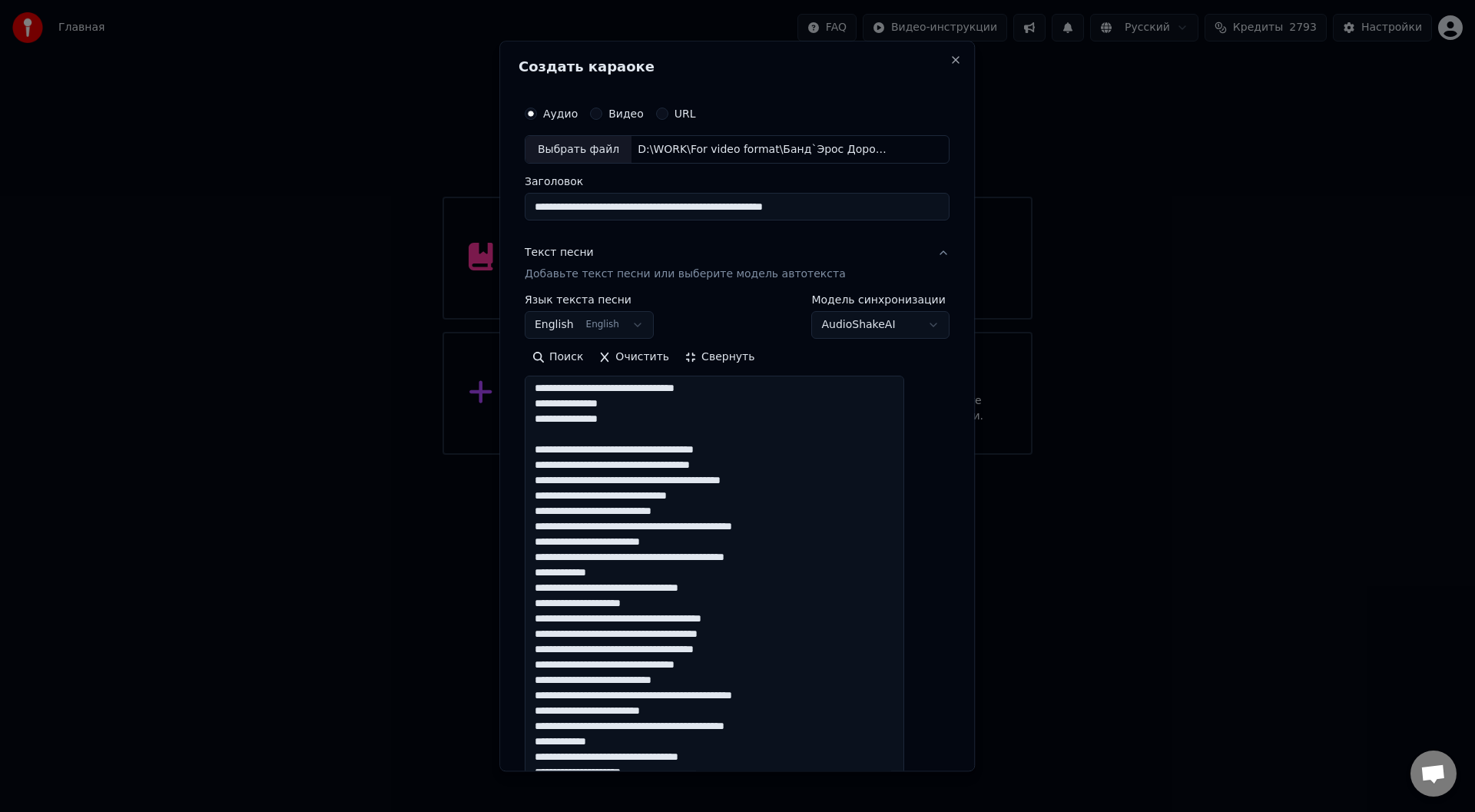
click at [770, 498] on textarea at bounding box center [715, 720] width 380 height 687
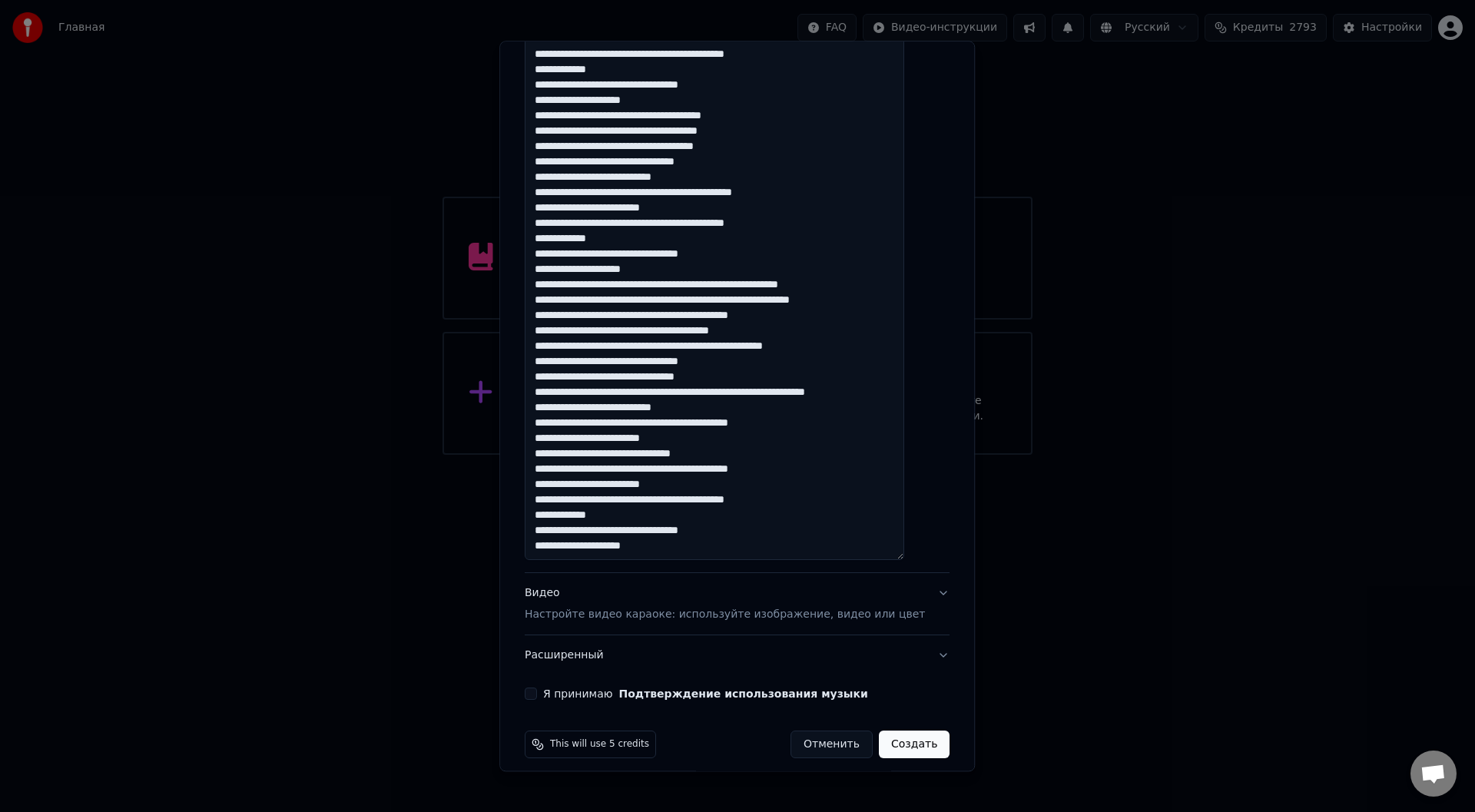
scroll to position [515, 0]
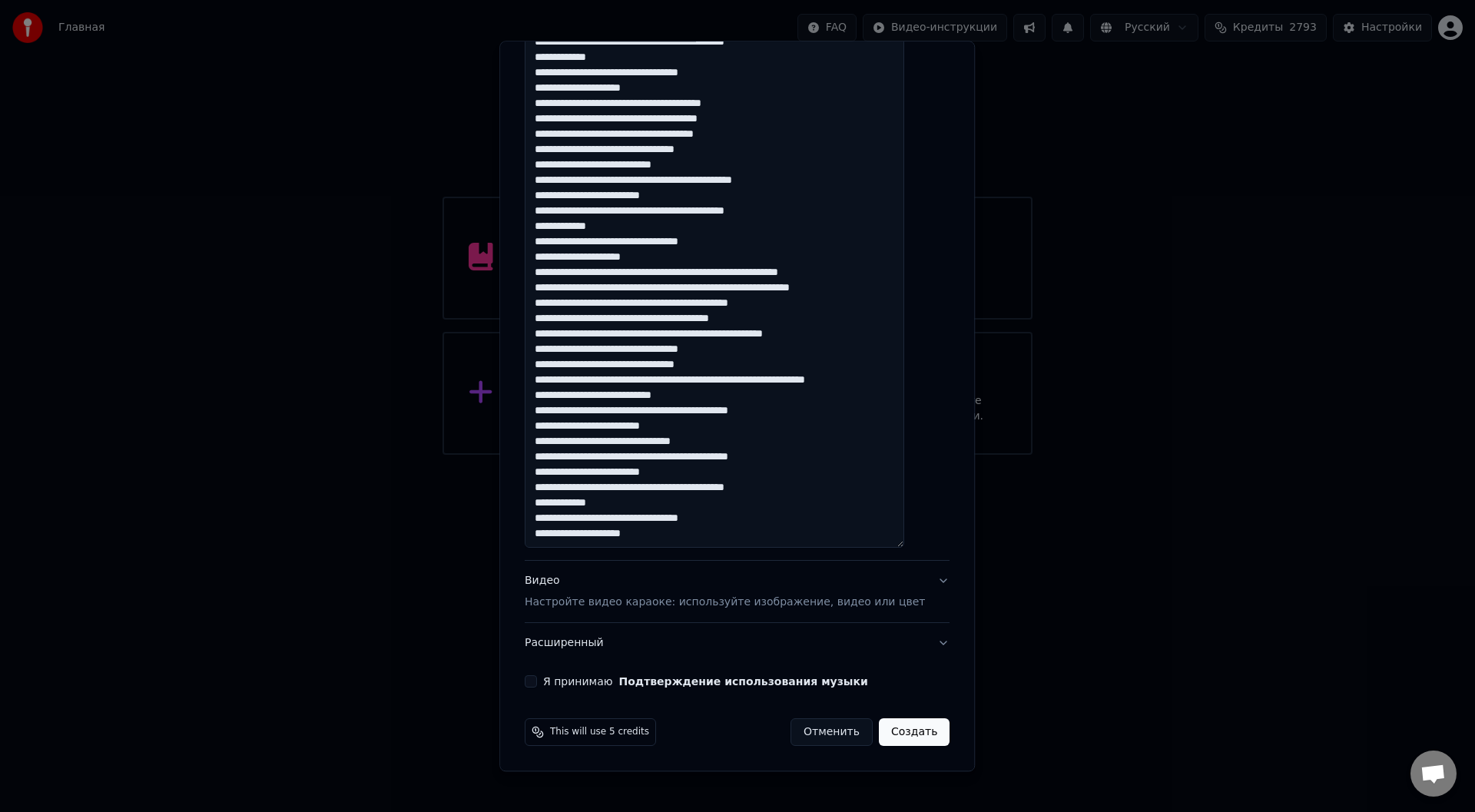
drag, startPoint x: 753, startPoint y: 458, endPoint x: 781, endPoint y: 458, distance: 28.0
click at [781, 458] on textarea at bounding box center [715, 205] width 380 height 687
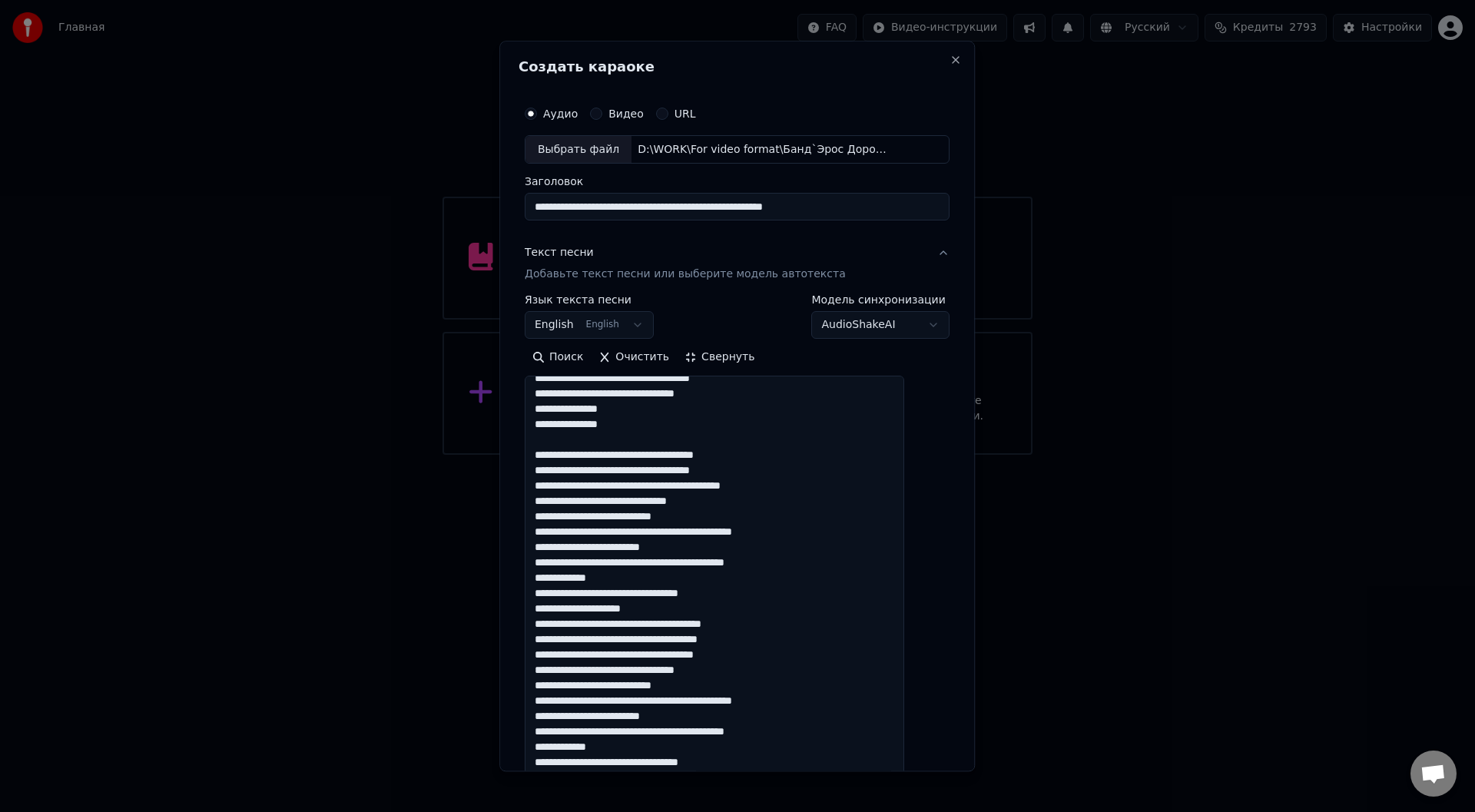
scroll to position [78, 0]
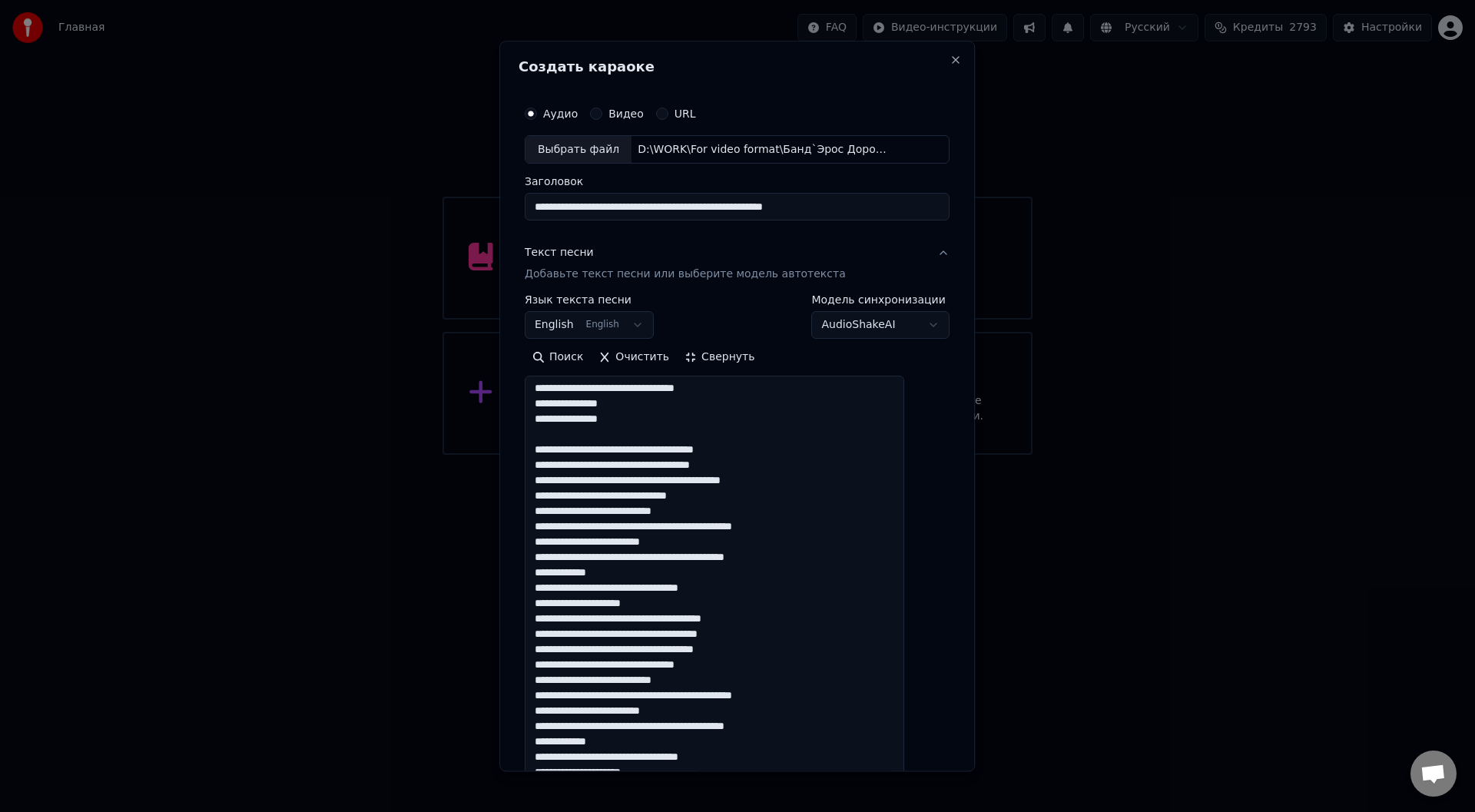
drag, startPoint x: 754, startPoint y: 497, endPoint x: 783, endPoint y: 501, distance: 29.3
click at [783, 501] on textarea at bounding box center [715, 720] width 380 height 687
paste textarea
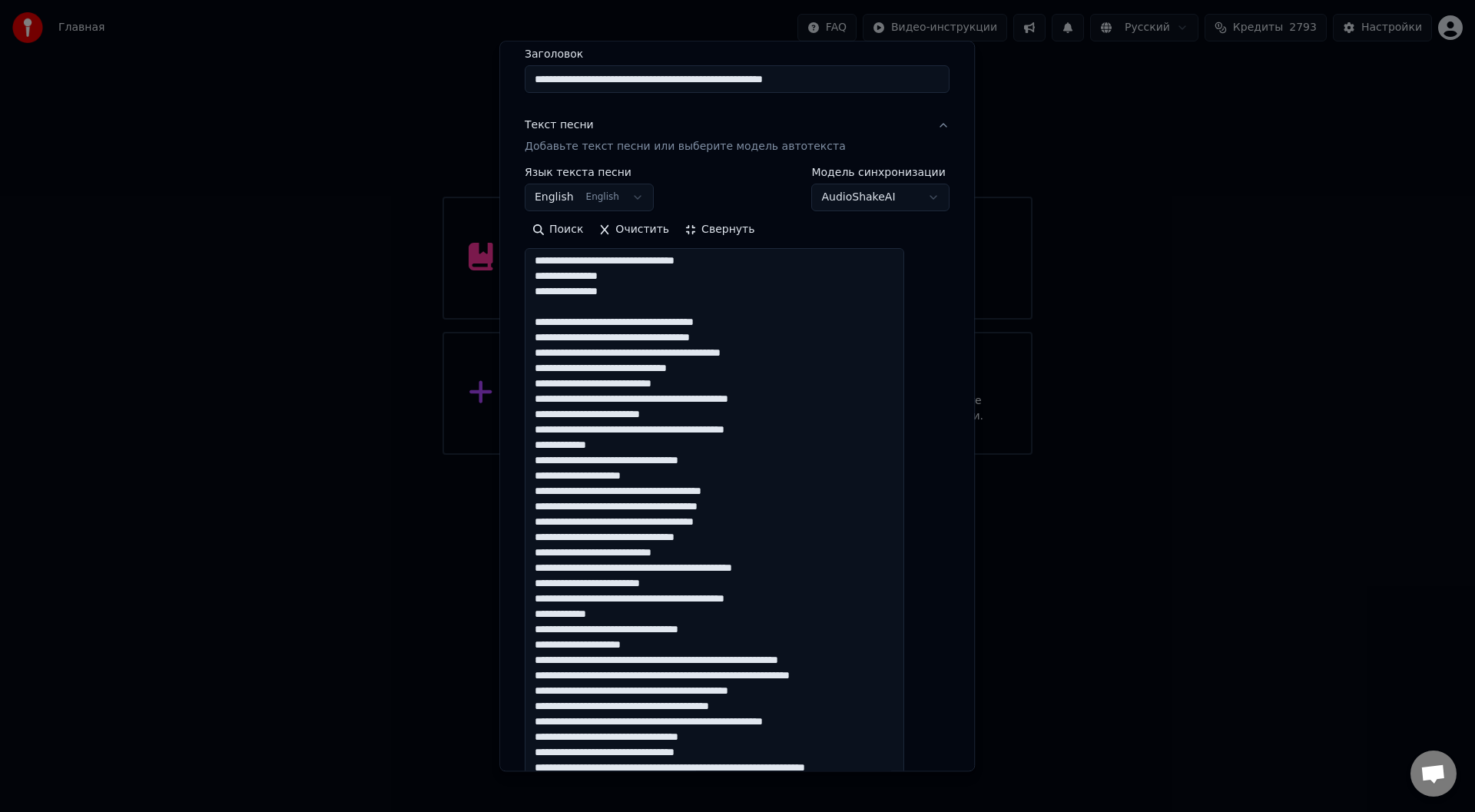
scroll to position [153, 0]
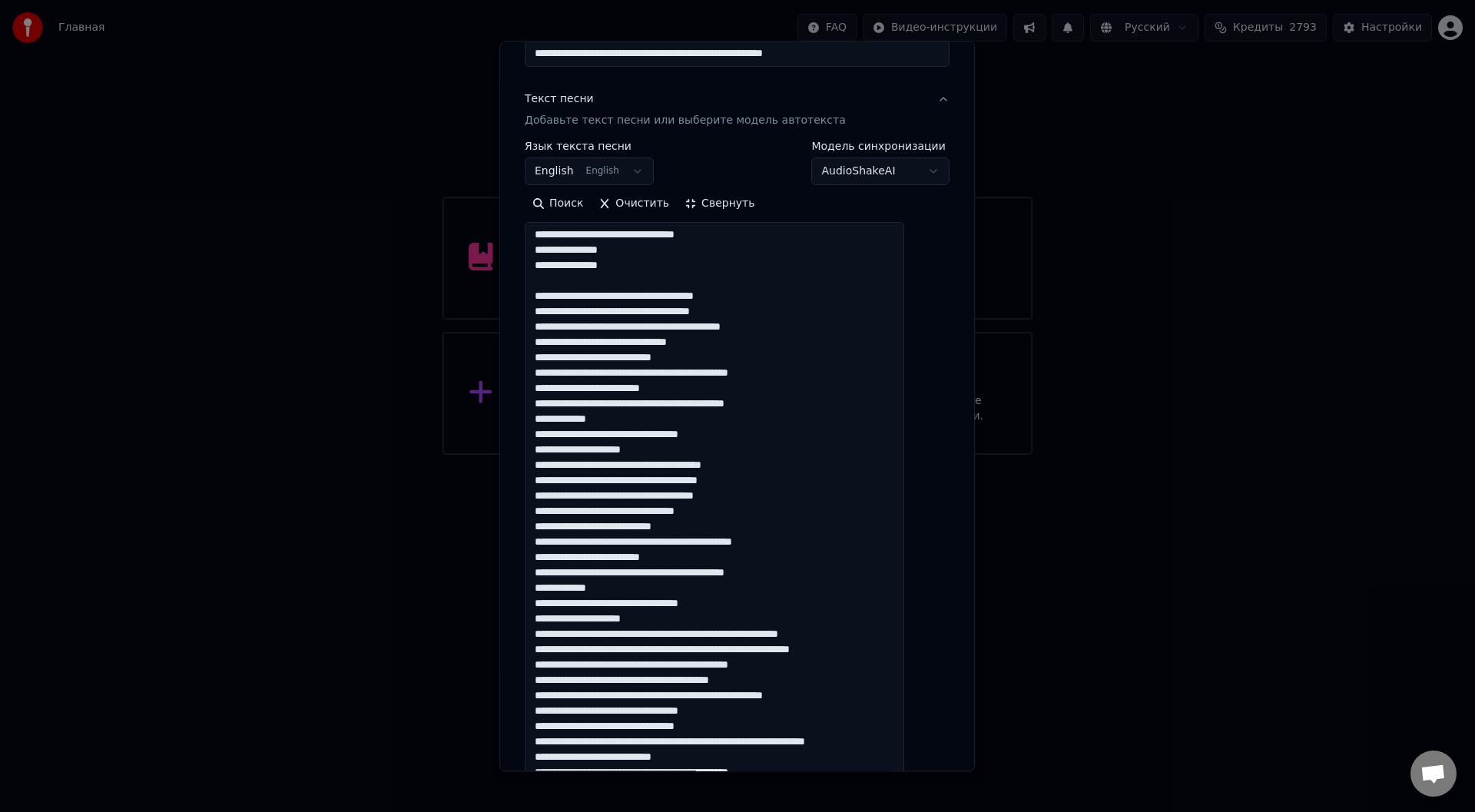
drag, startPoint x: 758, startPoint y: 511, endPoint x: 782, endPoint y: 514, distance: 24.2
click at [782, 514] on textarea at bounding box center [715, 566] width 380 height 687
paste textarea
type textarea "**********"
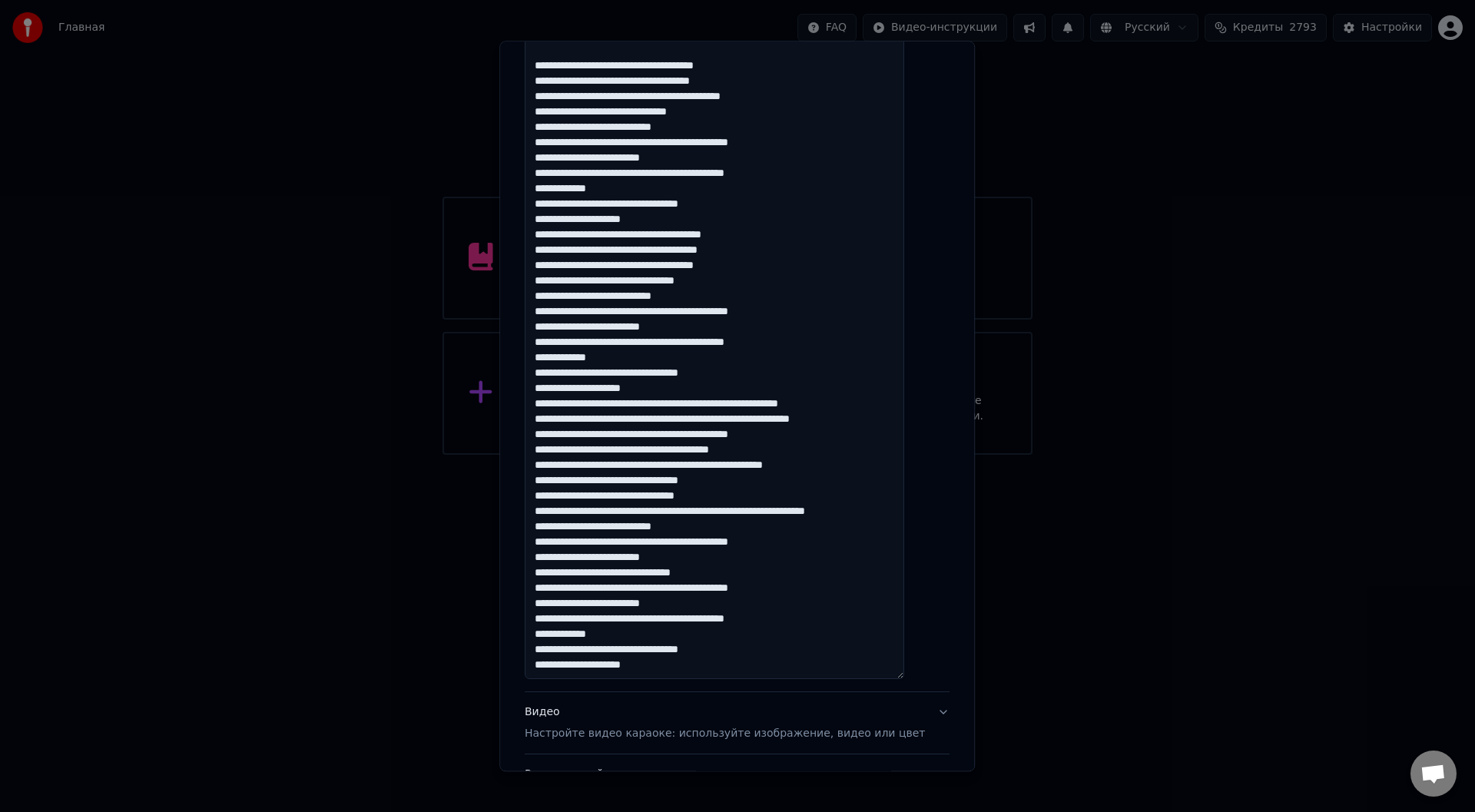
scroll to position [460, 0]
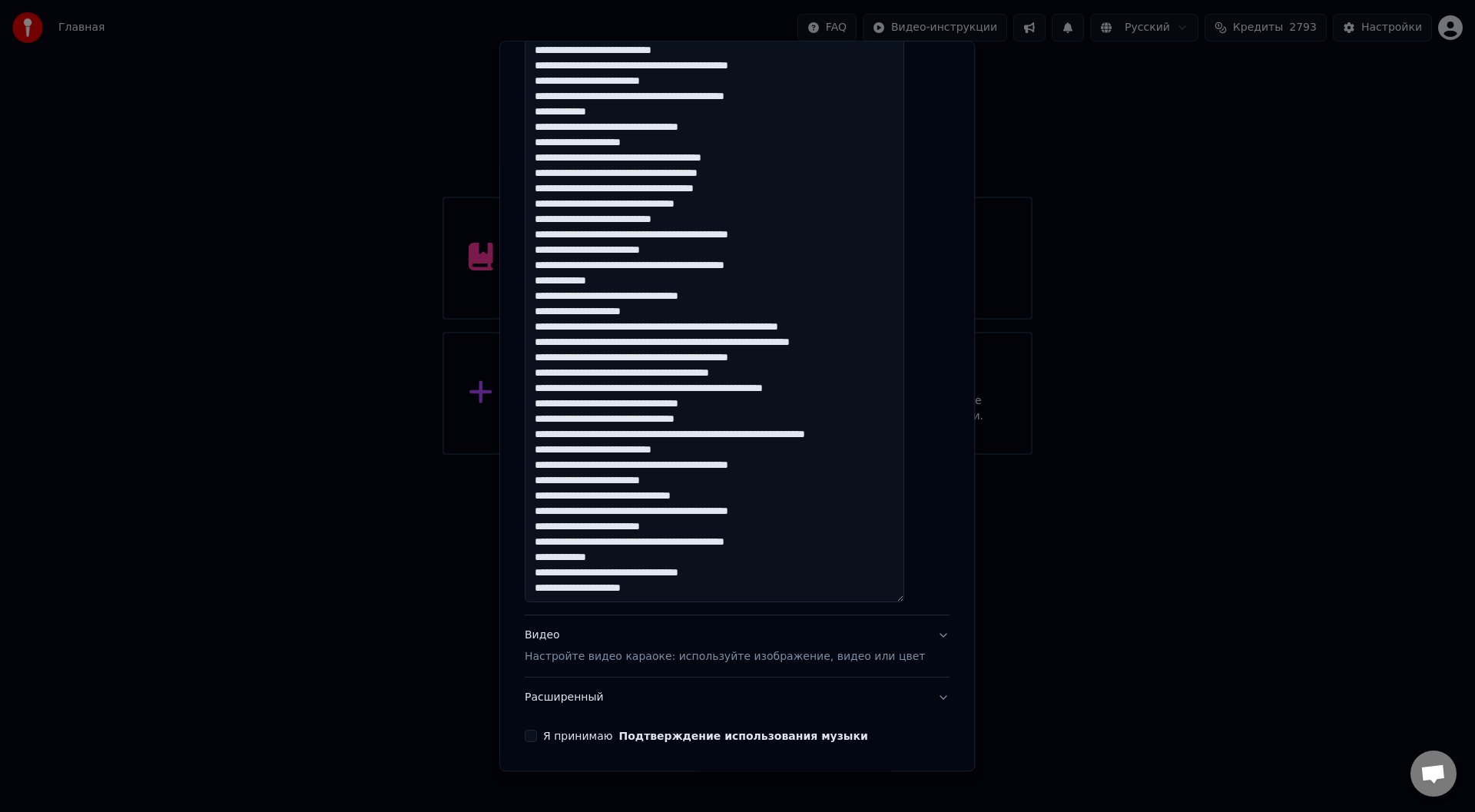
drag, startPoint x: 549, startPoint y: 734, endPoint x: 567, endPoint y: 731, distance: 18.2
click at [537, 733] on button "Я принимаю Подтверждение использования музыки" at bounding box center [531, 737] width 13 height 13
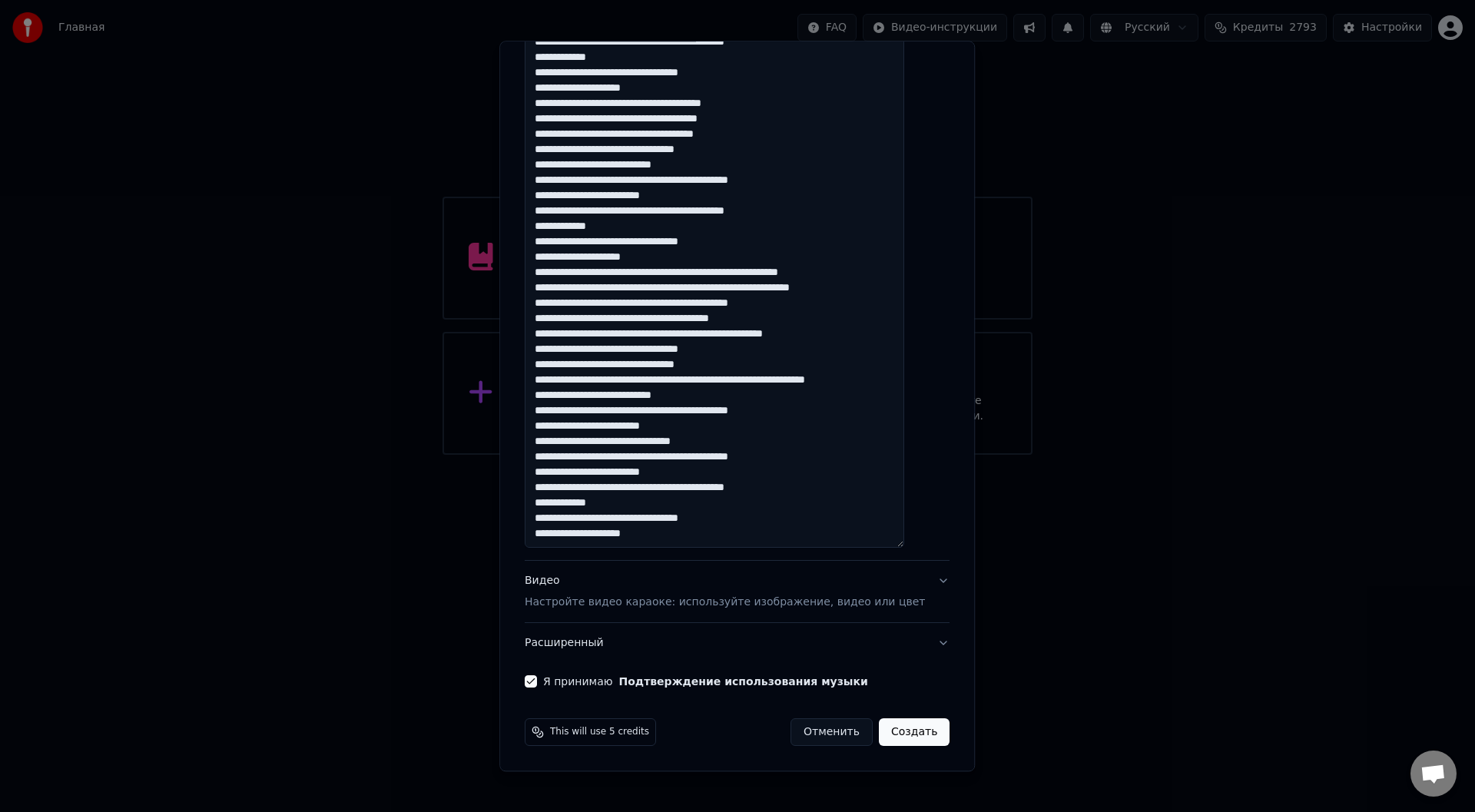
click at [915, 642] on button "Расширенный" at bounding box center [737, 643] width 425 height 40
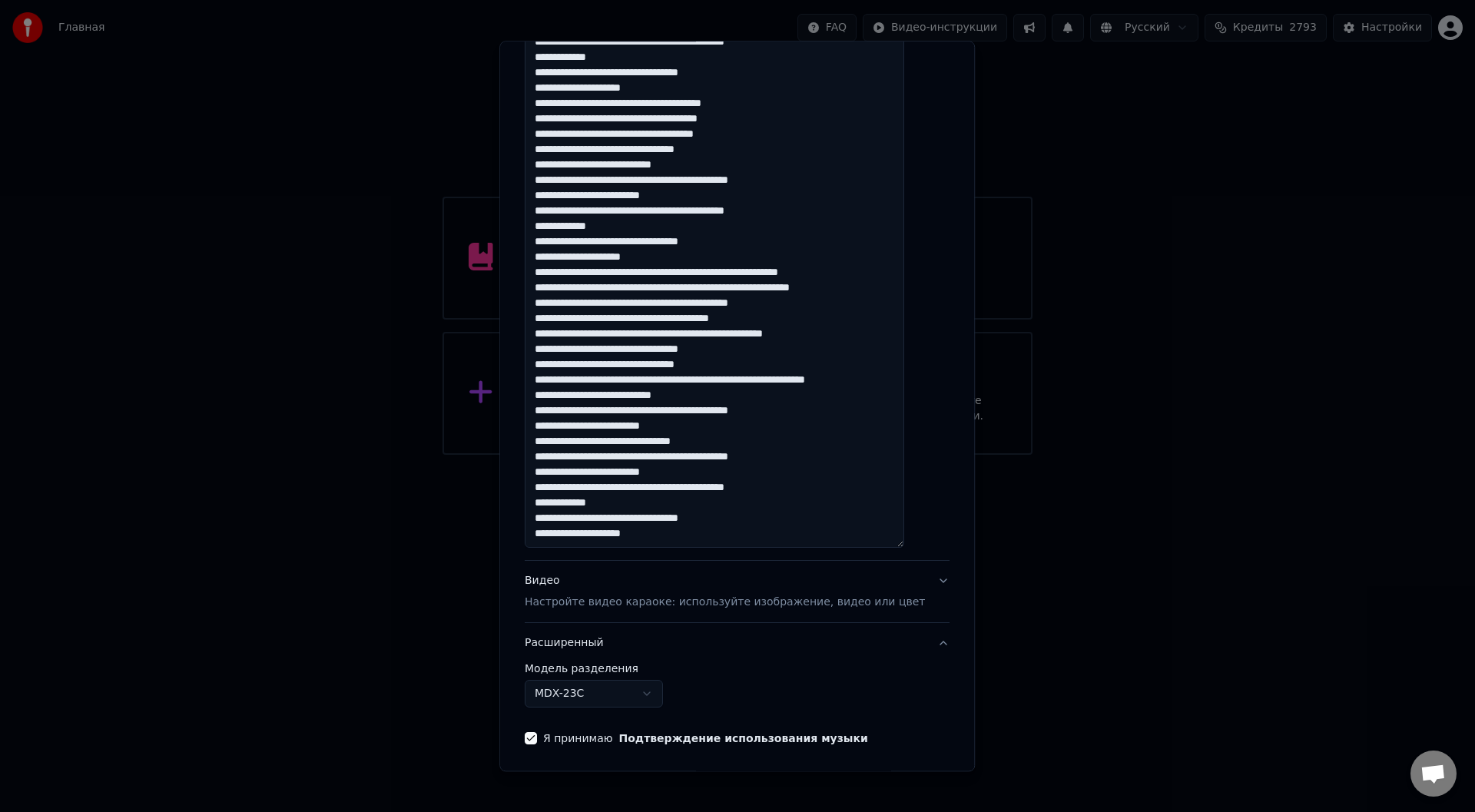
scroll to position [0, 0]
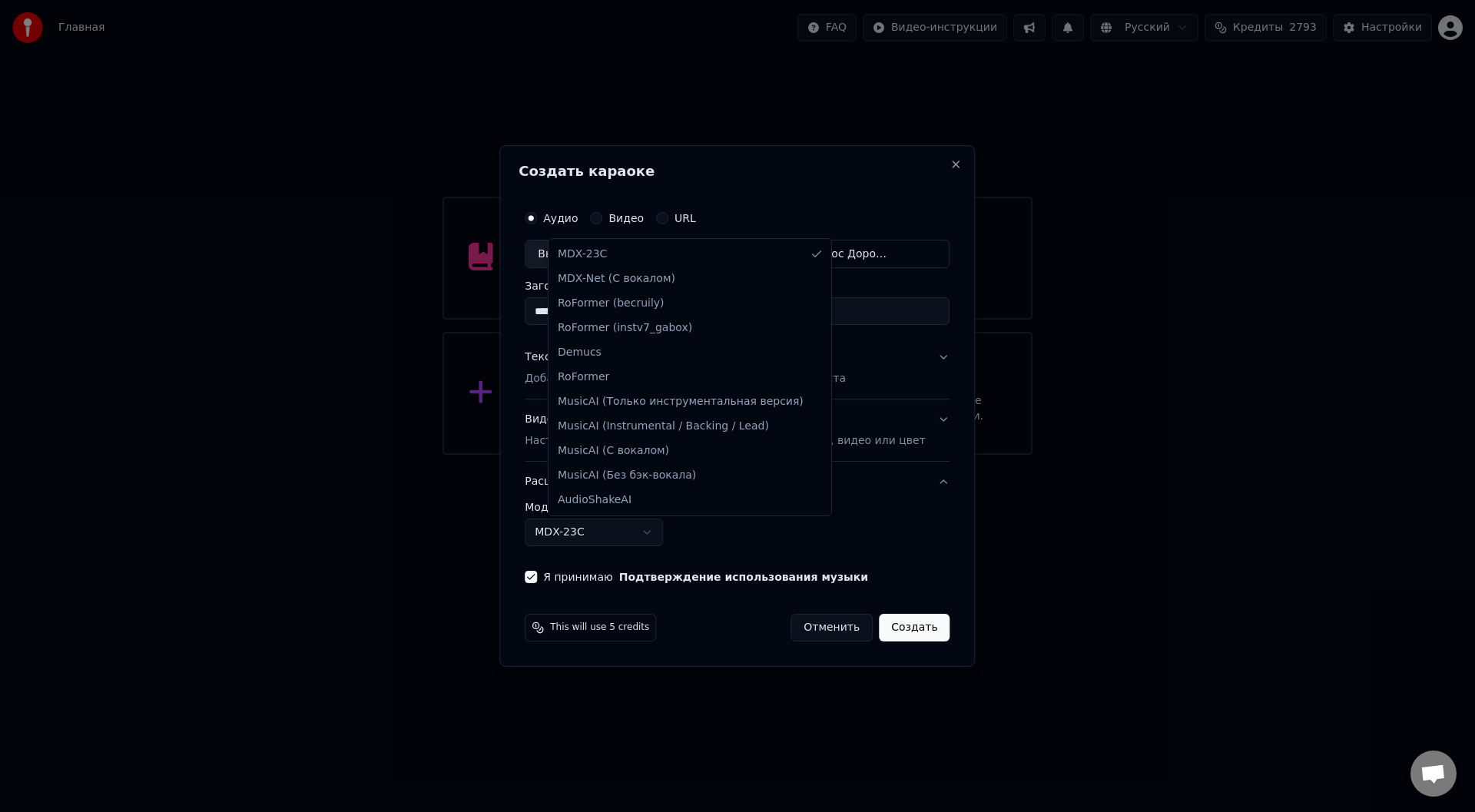
click at [671, 455] on body "**********" at bounding box center [737, 227] width 1475 height 455
click at [903, 455] on body "**********" at bounding box center [737, 227] width 1475 height 455
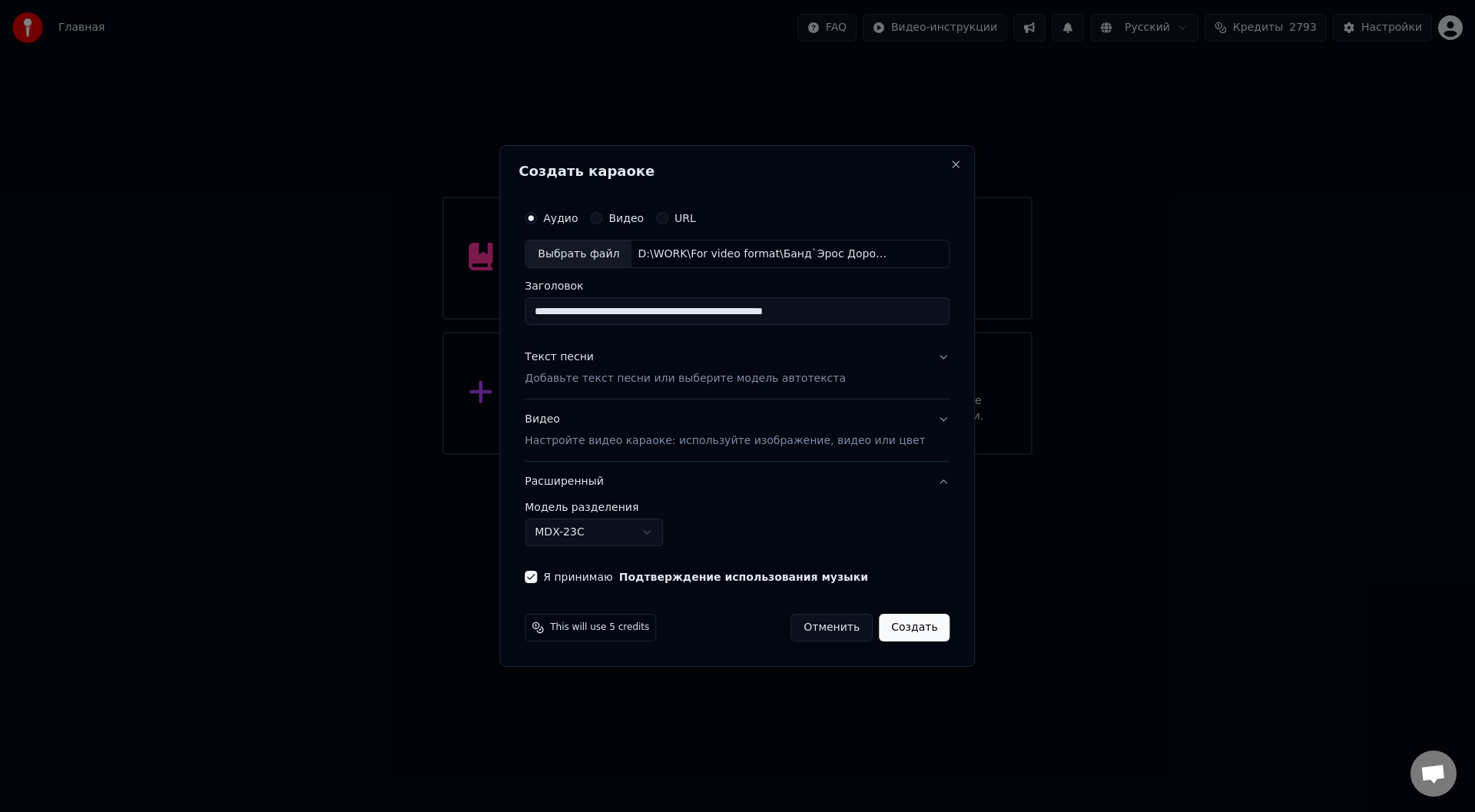
click at [899, 626] on button "Создать" at bounding box center [914, 627] width 71 height 28
